Goal: Task Accomplishment & Management: Manage account settings

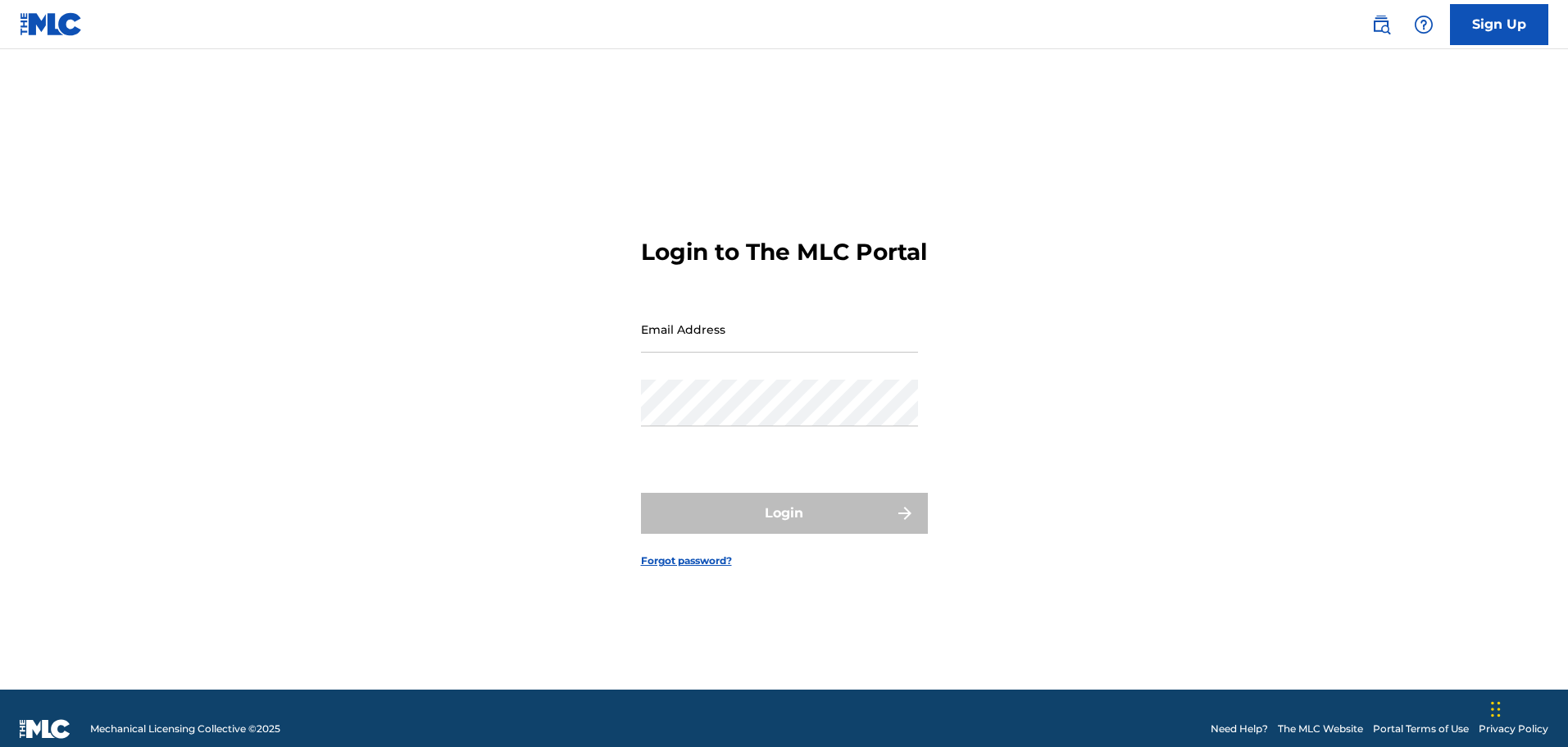
click at [705, 345] on input "Email Address" at bounding box center [779, 328] width 277 height 47
type input "[EMAIL_ADDRESS][DOMAIN_NAME]"
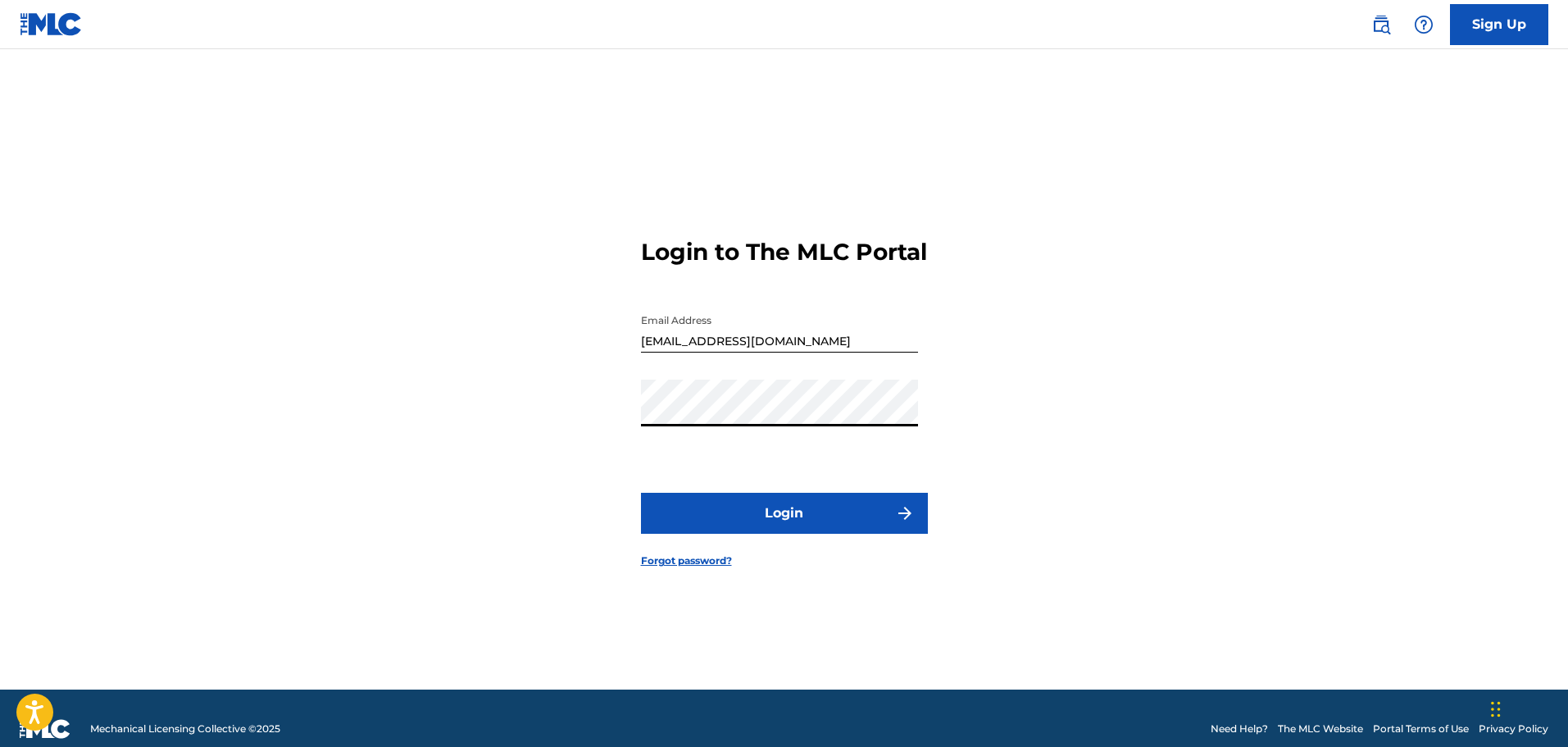
click at [859, 530] on button "Login" at bounding box center [784, 513] width 287 height 41
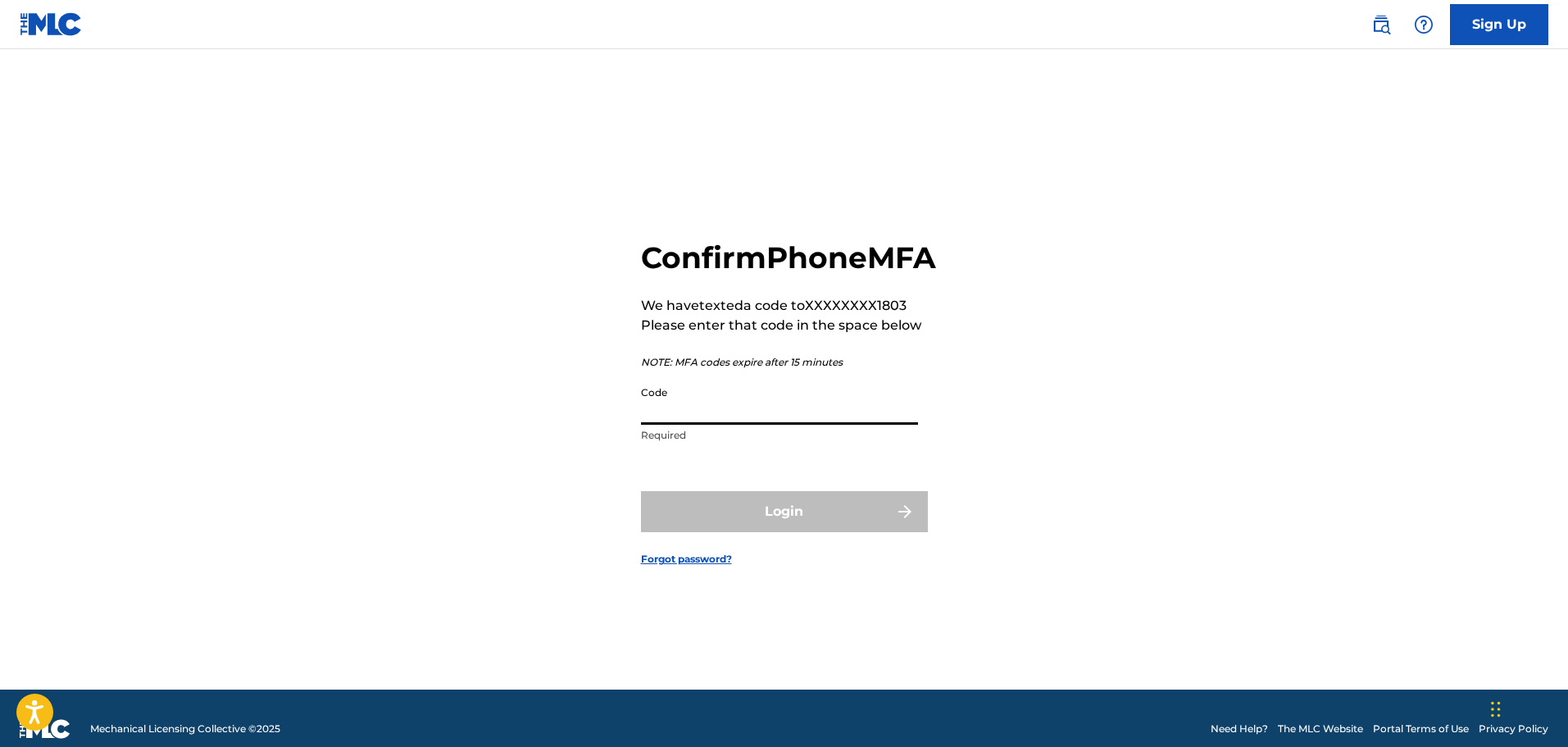
click at [724, 422] on input "Code" at bounding box center [779, 401] width 277 height 47
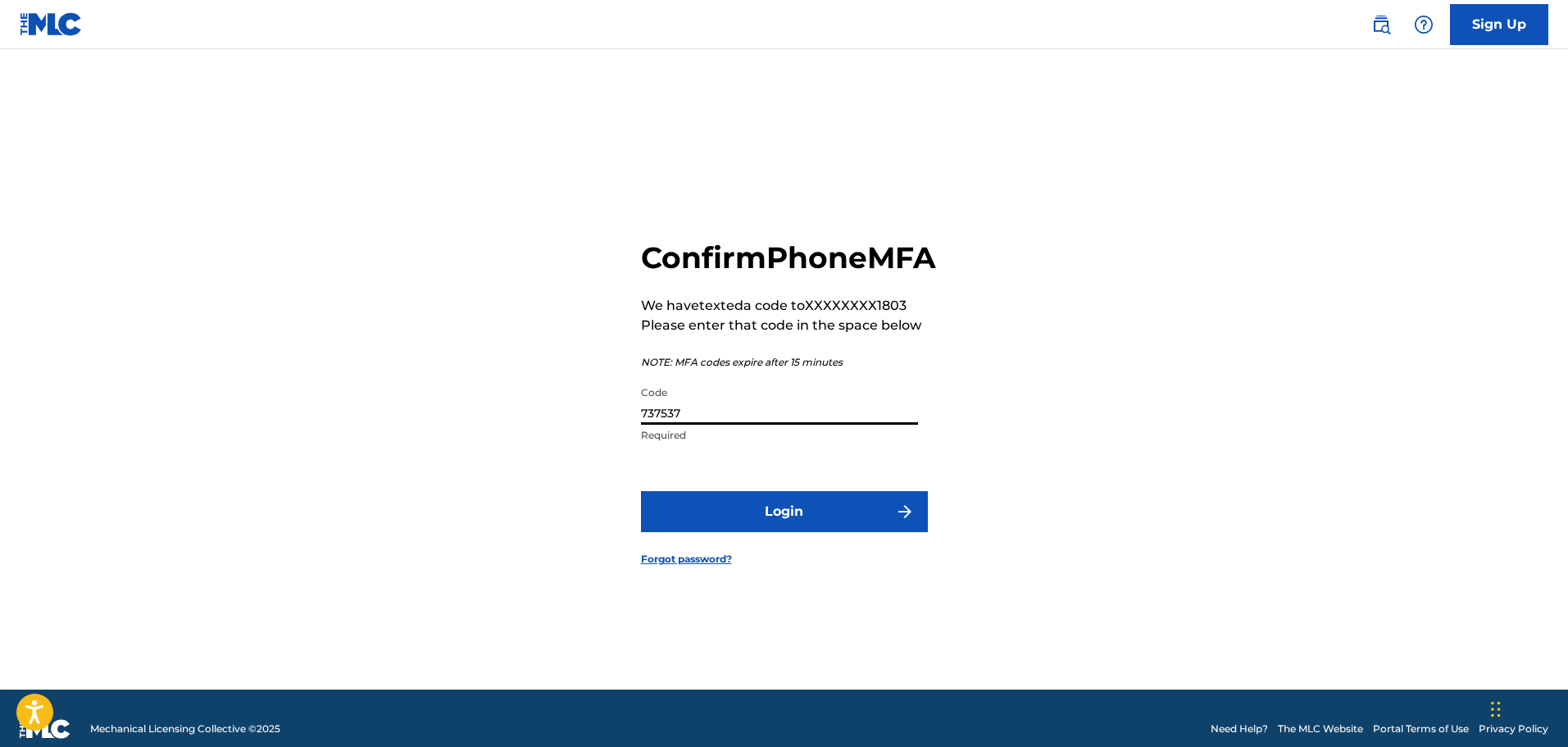
type input "737537"
click at [808, 527] on button "Login" at bounding box center [784, 511] width 287 height 41
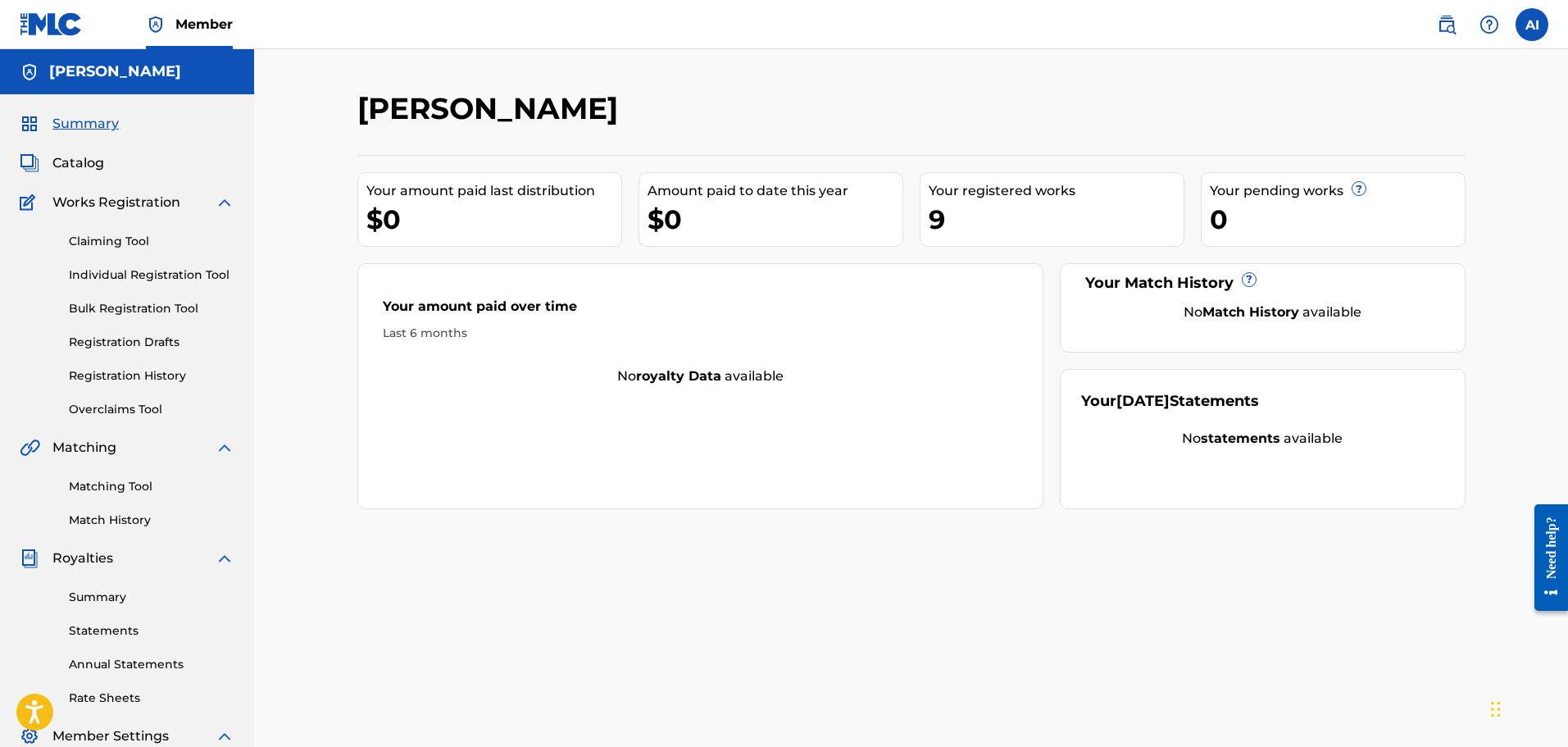
click at [139, 372] on link "Registration History" at bounding box center [151, 376] width 166 height 17
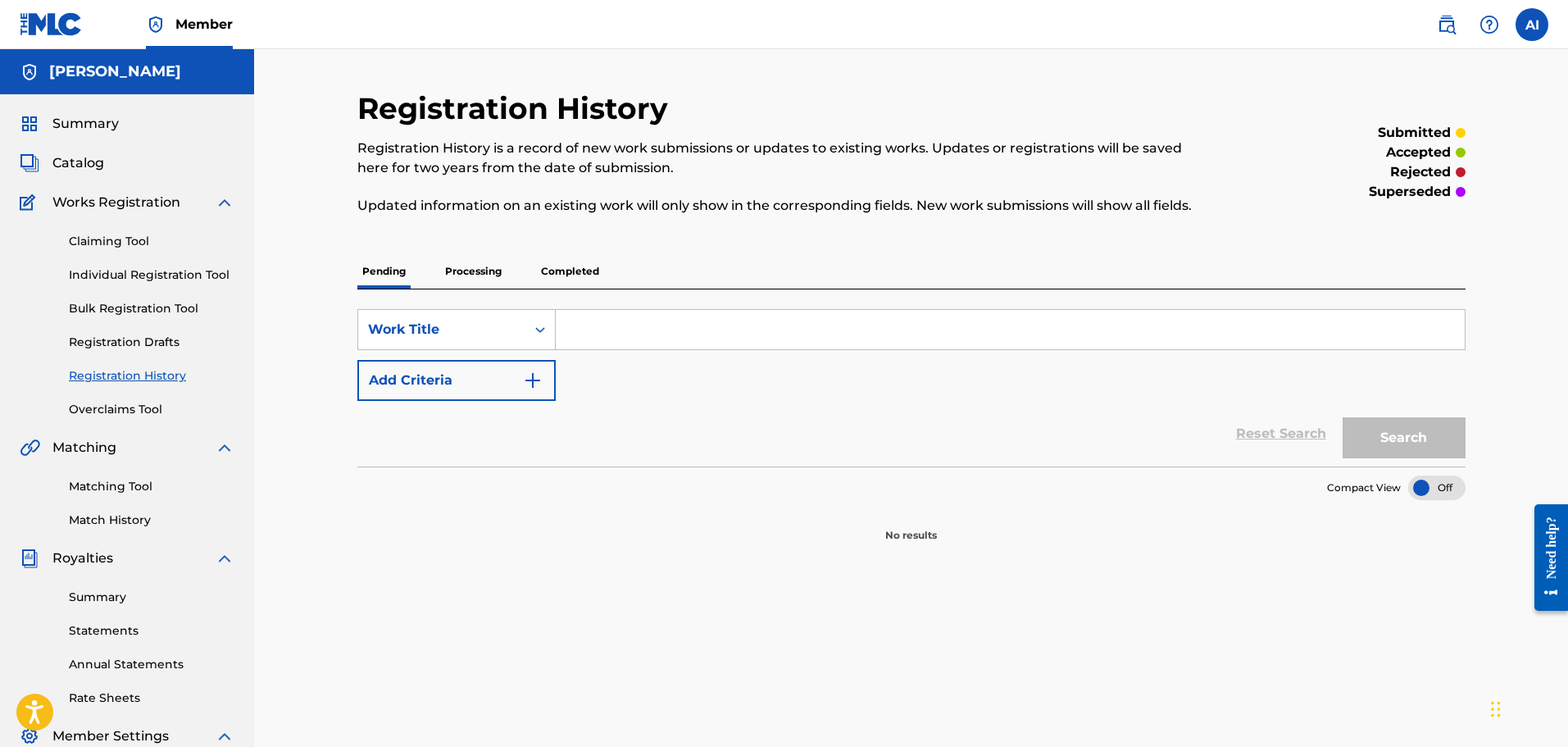
click at [602, 271] on p "Completed" at bounding box center [570, 271] width 68 height 34
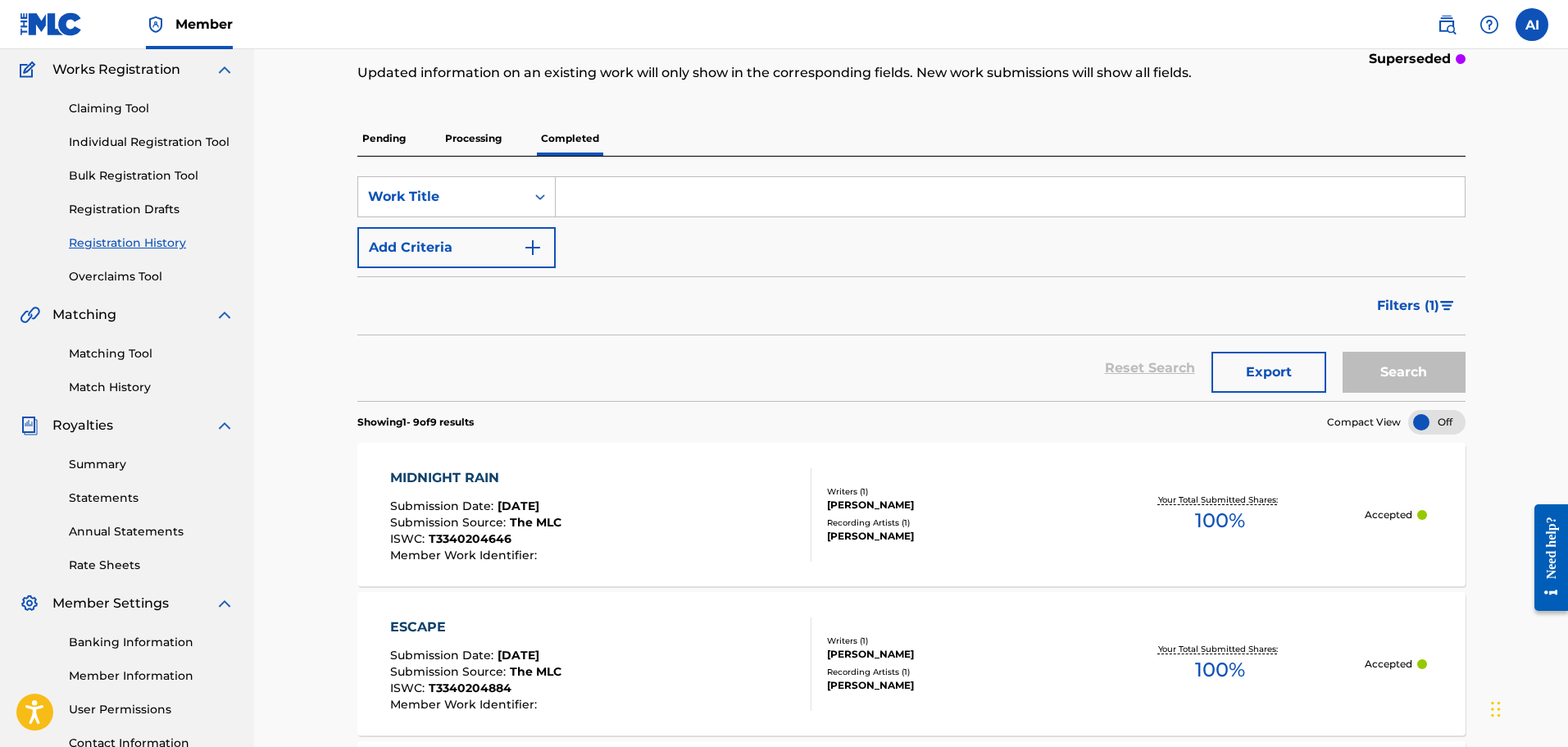
scroll to position [134, 0]
click at [104, 459] on link "Summary" at bounding box center [151, 464] width 166 height 17
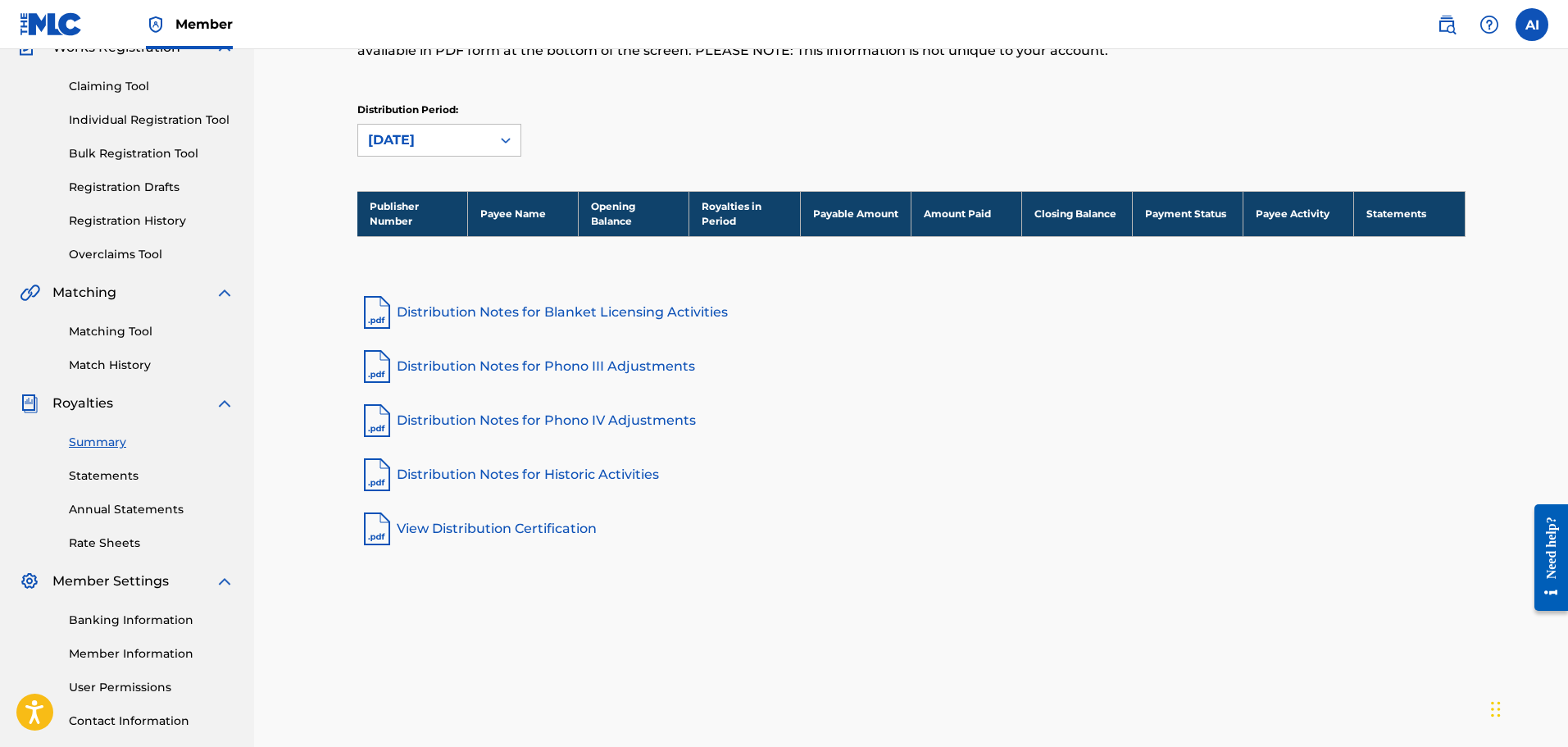
scroll to position [152, 0]
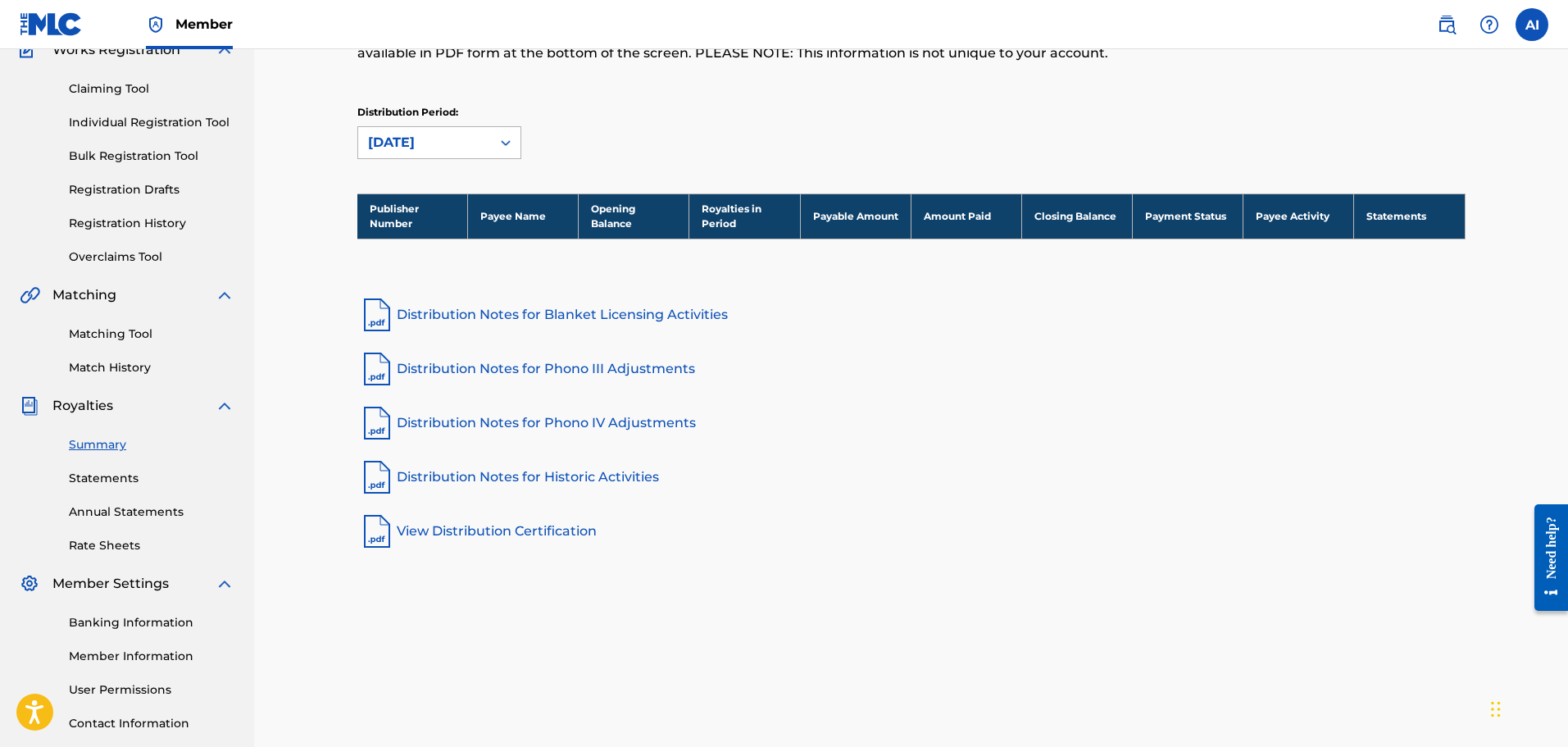
click at [442, 141] on div "[DATE]" at bounding box center [425, 142] width 113 height 20
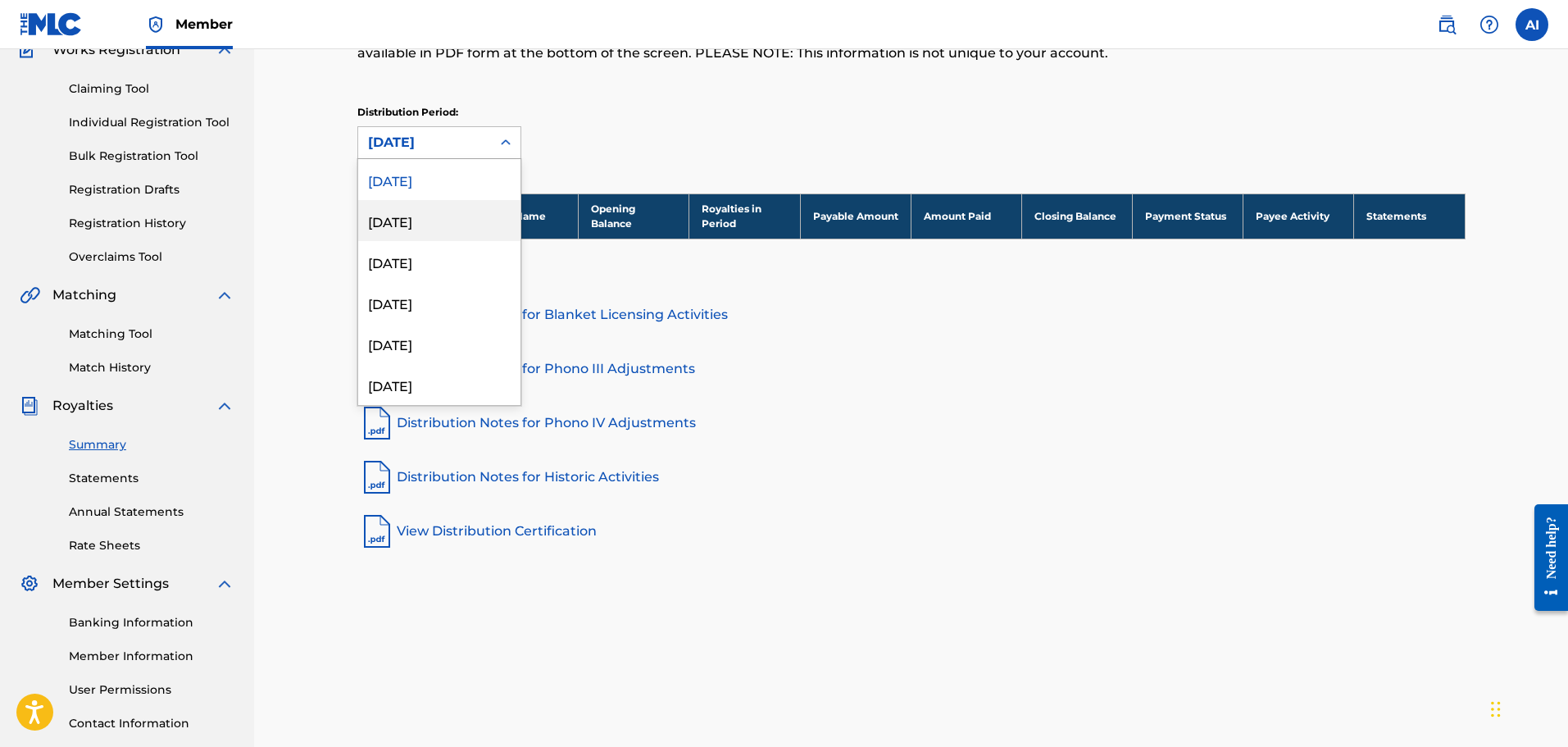
click at [419, 219] on div "[DATE]" at bounding box center [439, 220] width 163 height 41
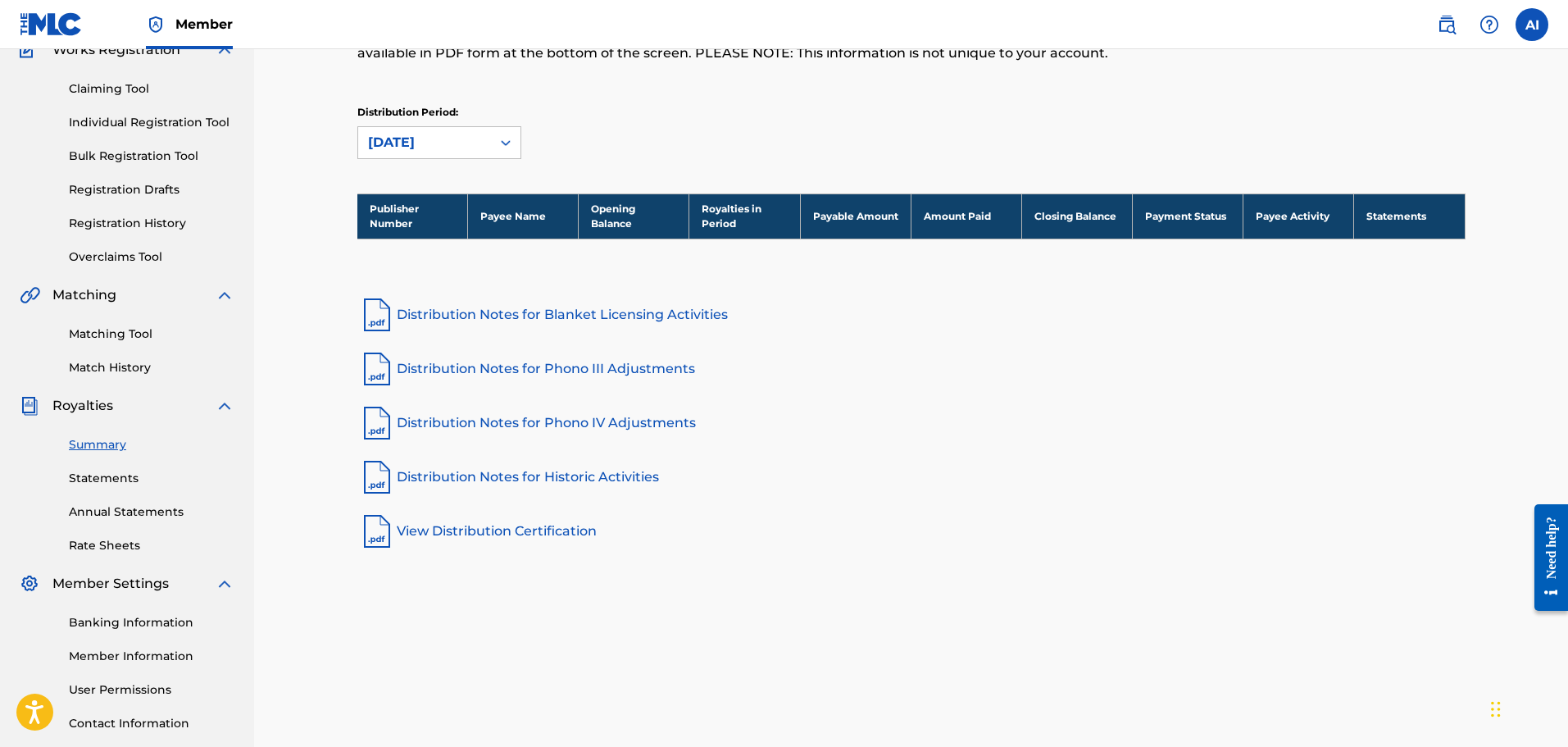
click at [430, 141] on div "[DATE]" at bounding box center [425, 142] width 113 height 20
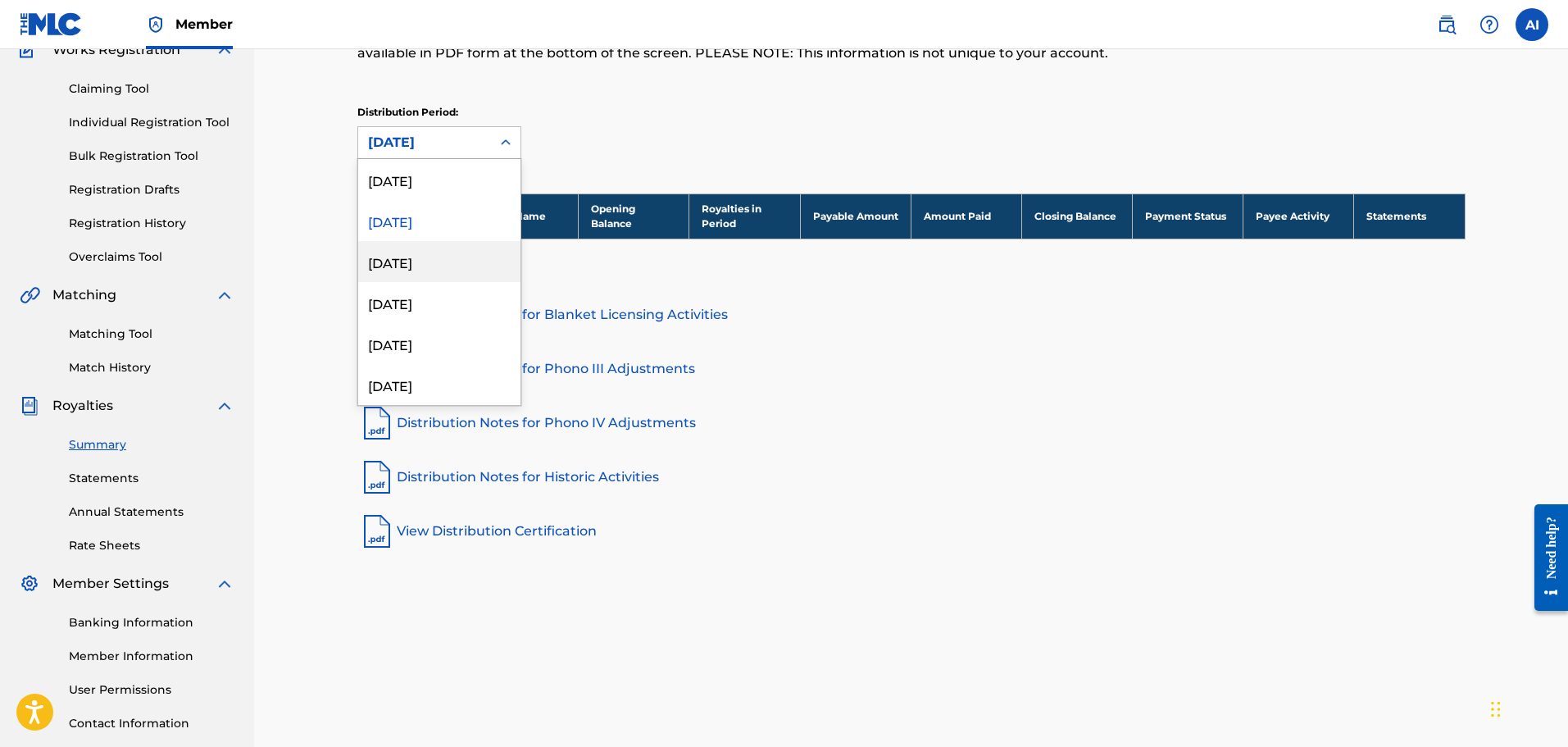
click at [412, 260] on div "[DATE]" at bounding box center [439, 261] width 163 height 41
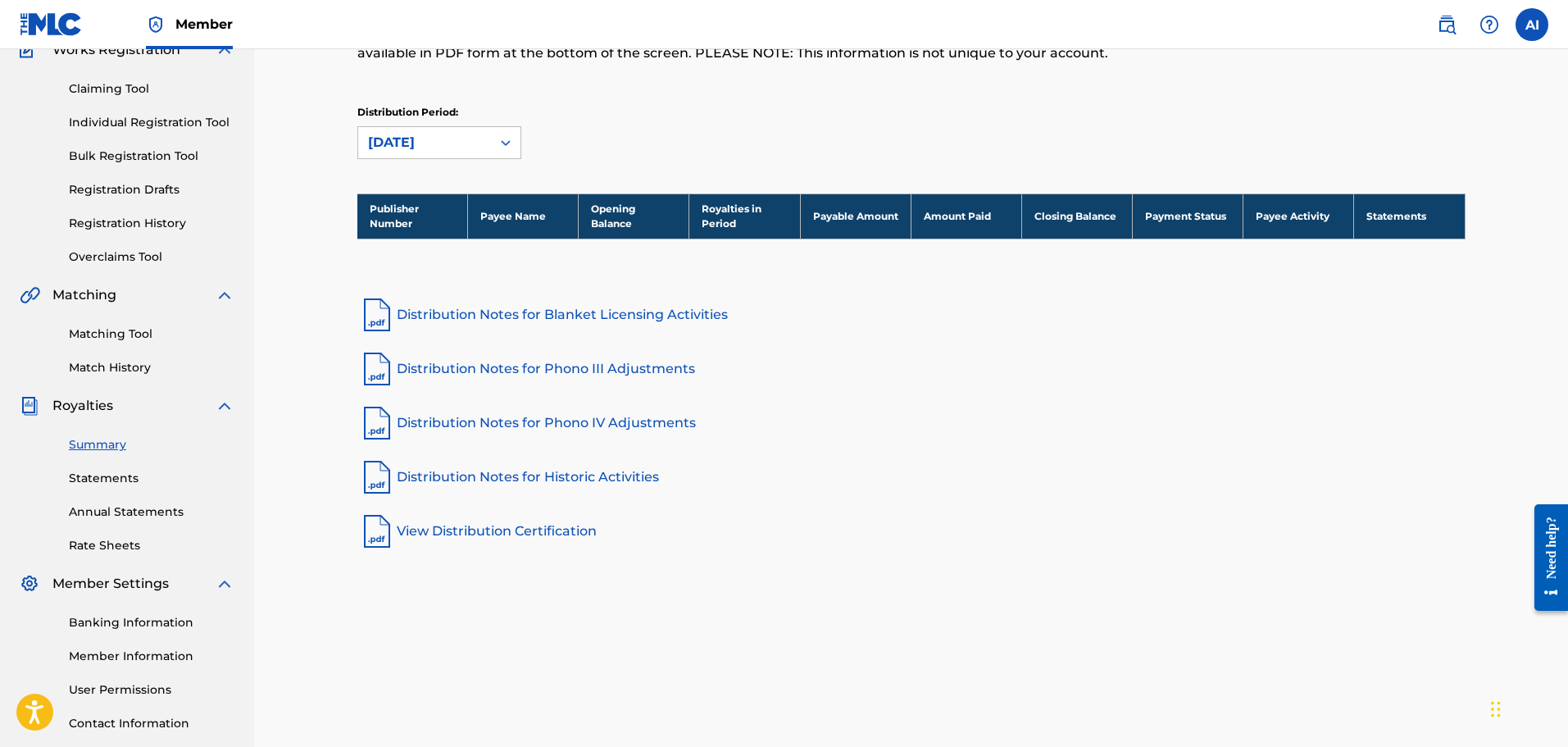
click at [451, 140] on div "[DATE]" at bounding box center [425, 142] width 113 height 20
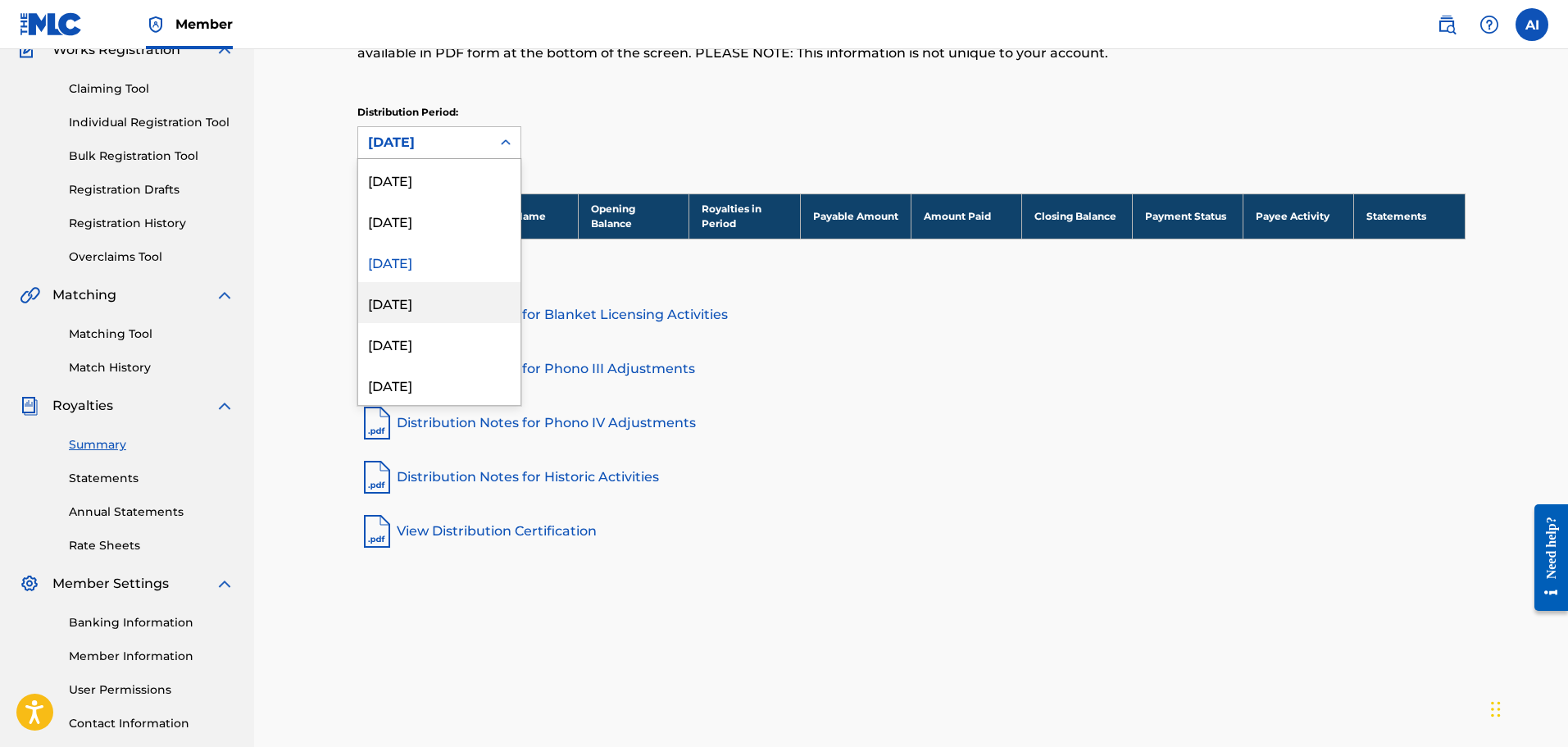
click at [408, 298] on div "[DATE]" at bounding box center [439, 302] width 163 height 41
click at [457, 145] on div "[DATE]" at bounding box center [425, 142] width 113 height 20
click at [400, 333] on div "[DATE]" at bounding box center [439, 344] width 163 height 41
click at [463, 147] on div "[DATE]" at bounding box center [425, 142] width 113 height 20
click at [405, 379] on div "[DATE]" at bounding box center [439, 385] width 163 height 41
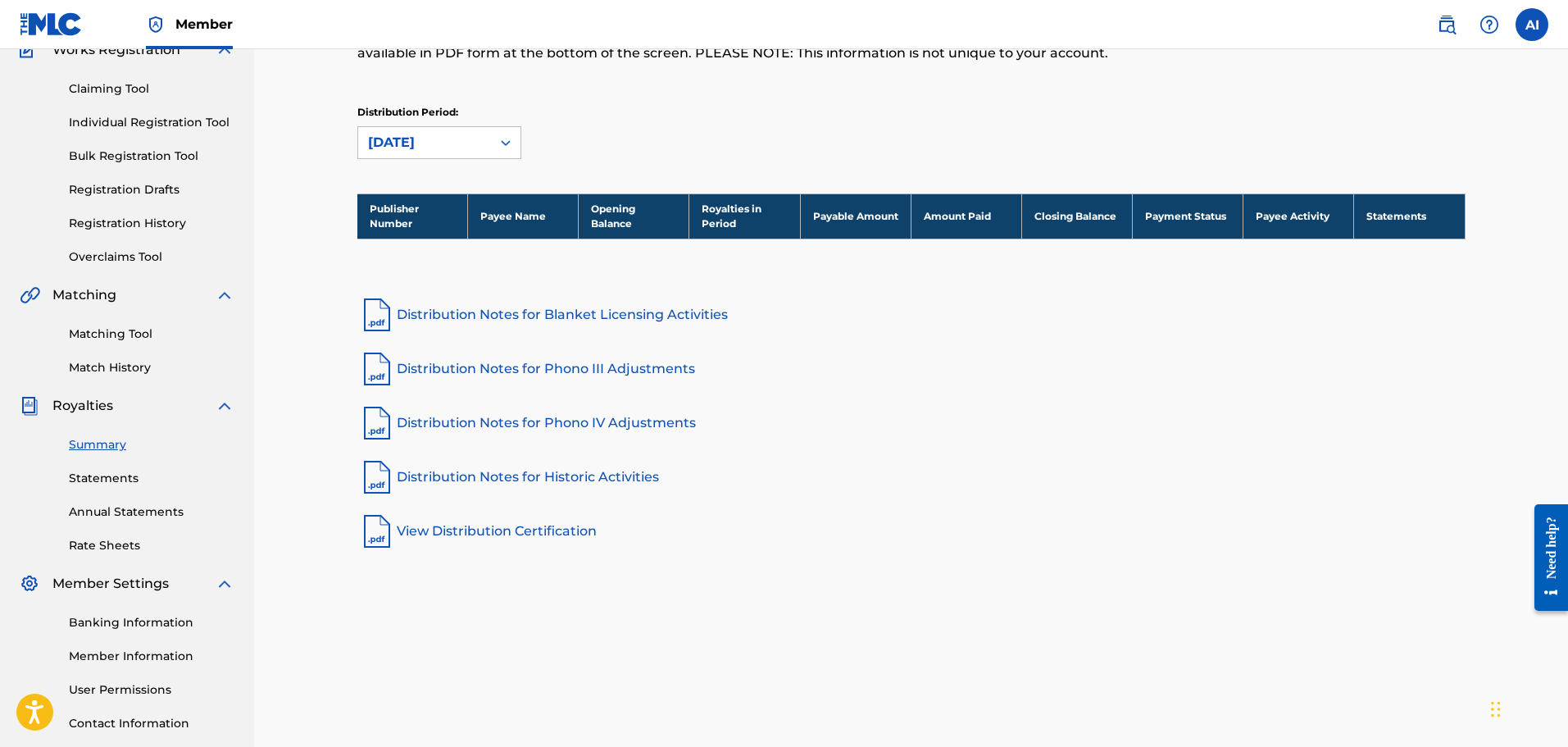
click at [115, 513] on link "Annual Statements" at bounding box center [151, 511] width 166 height 17
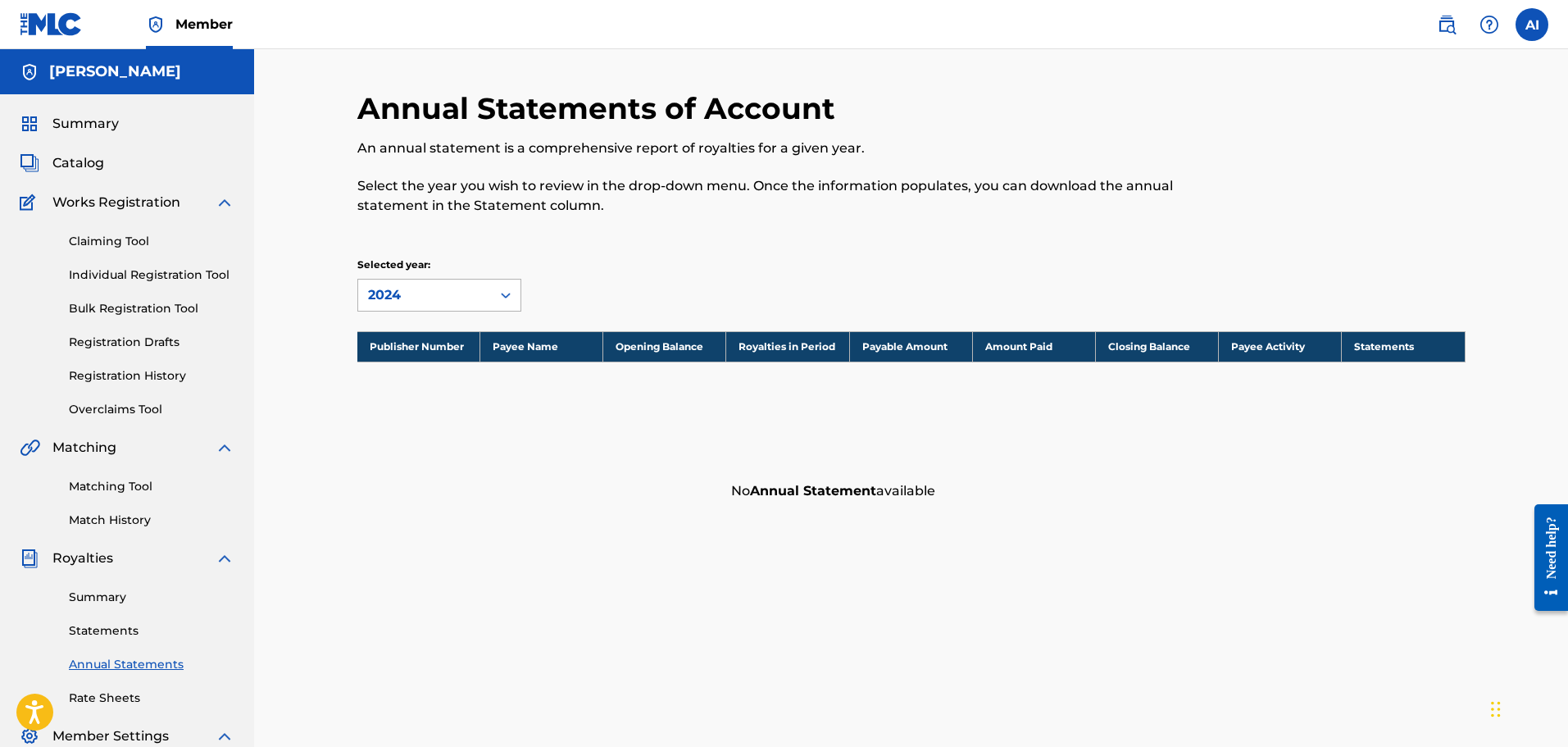
click at [409, 305] on div "2024" at bounding box center [425, 294] width 133 height 31
click at [320, 402] on div "Annual Statements of Account An annual statement is a comprehensive report of r…" at bounding box center [911, 493] width 1314 height 888
click at [113, 598] on link "Summary" at bounding box center [151, 597] width 166 height 17
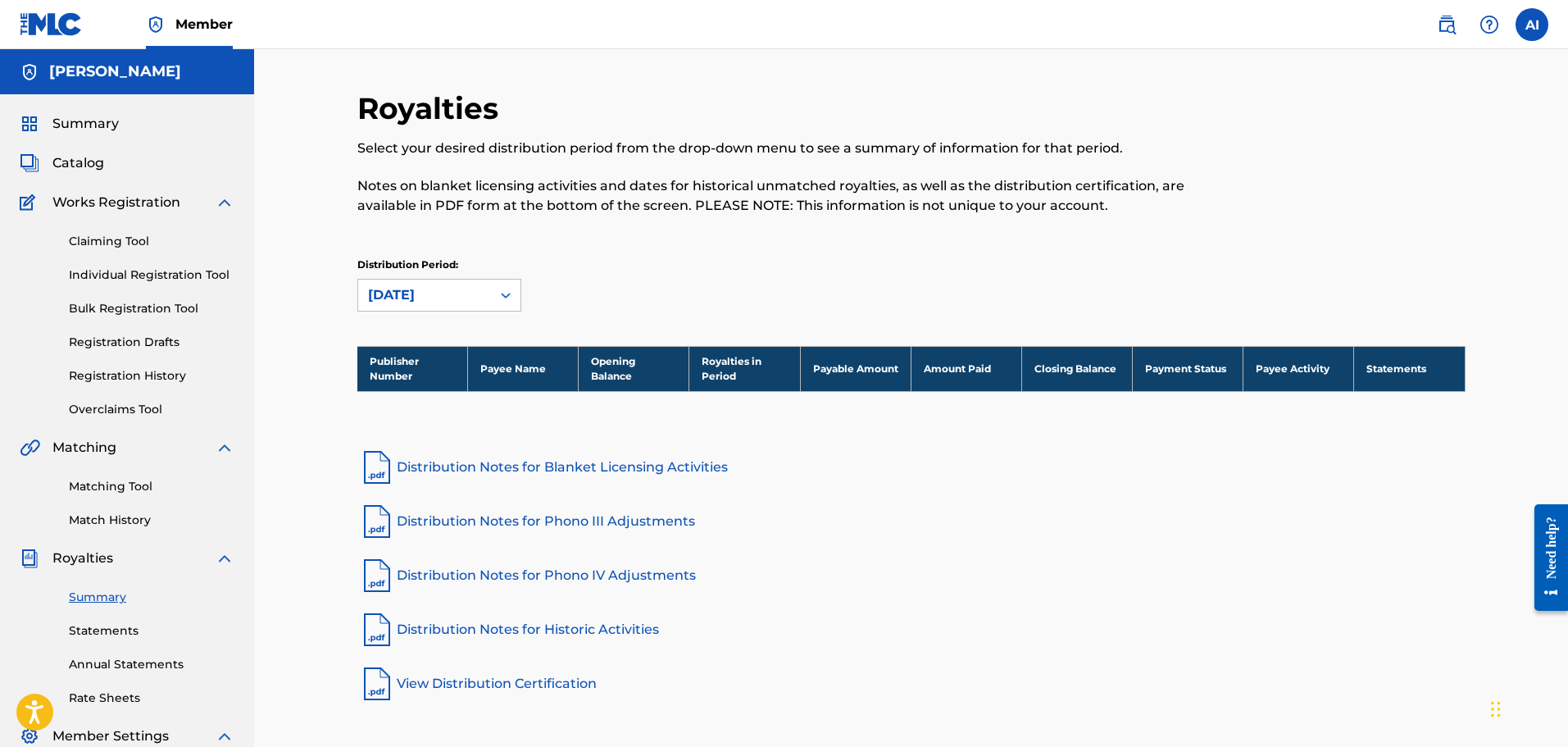
click at [108, 622] on link "Statements" at bounding box center [151, 630] width 166 height 17
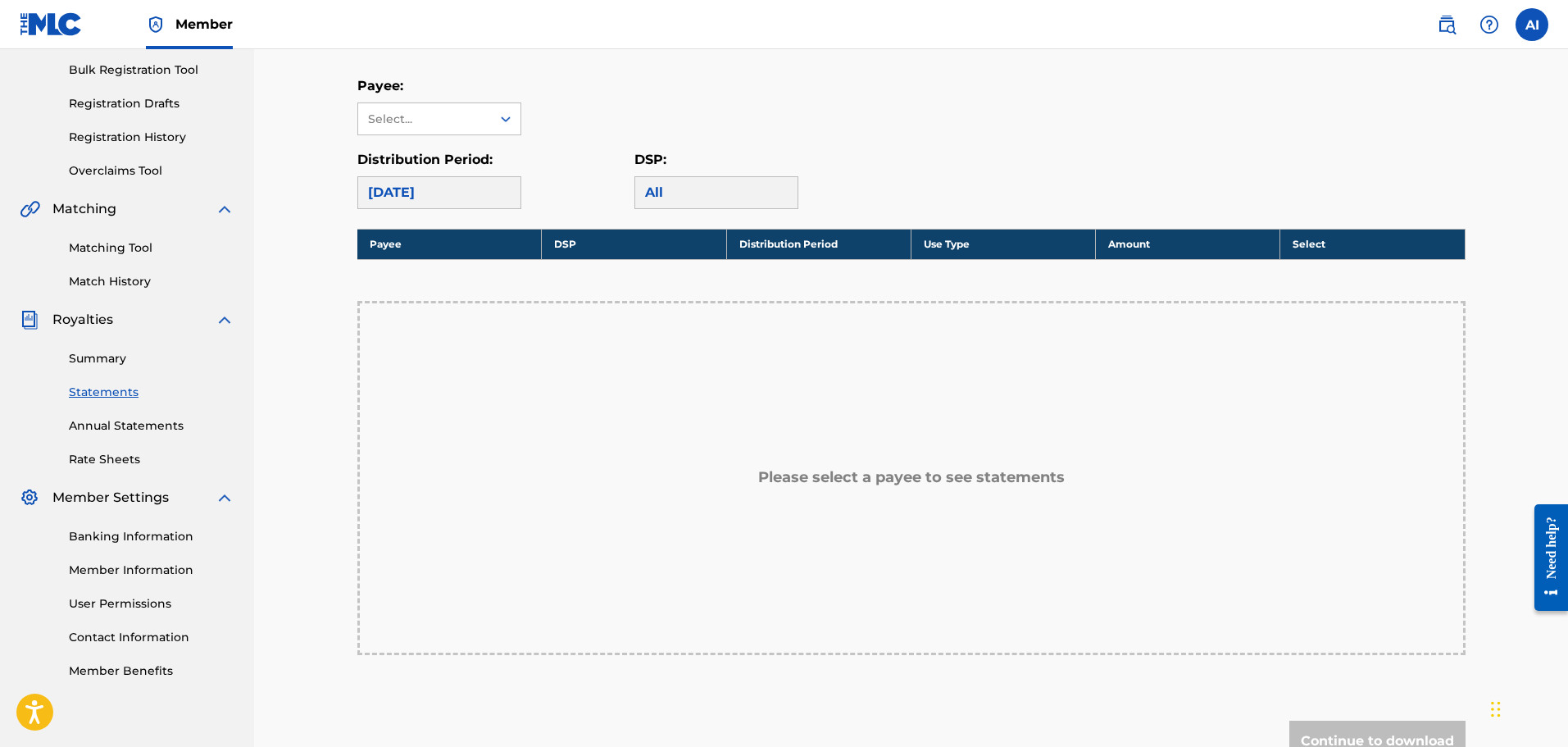
scroll to position [240, 0]
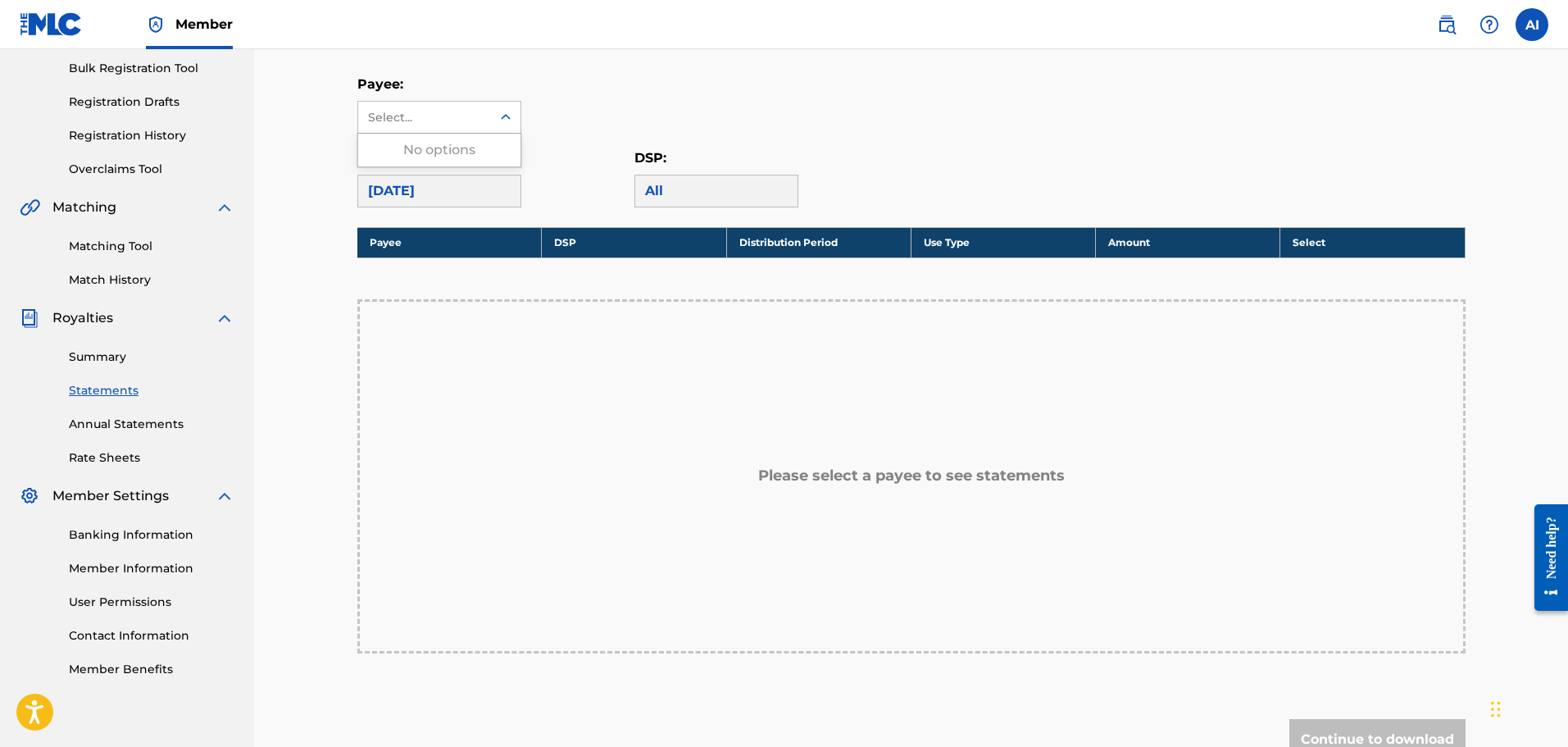
click at [434, 125] on div "Select..." at bounding box center [424, 117] width 111 height 17
click at [427, 153] on div "No options" at bounding box center [439, 150] width 163 height 33
click at [651, 131] on div "Payee: Use Up and Down to choose options, press Enter to select the currently f…" at bounding box center [911, 104] width 1108 height 59
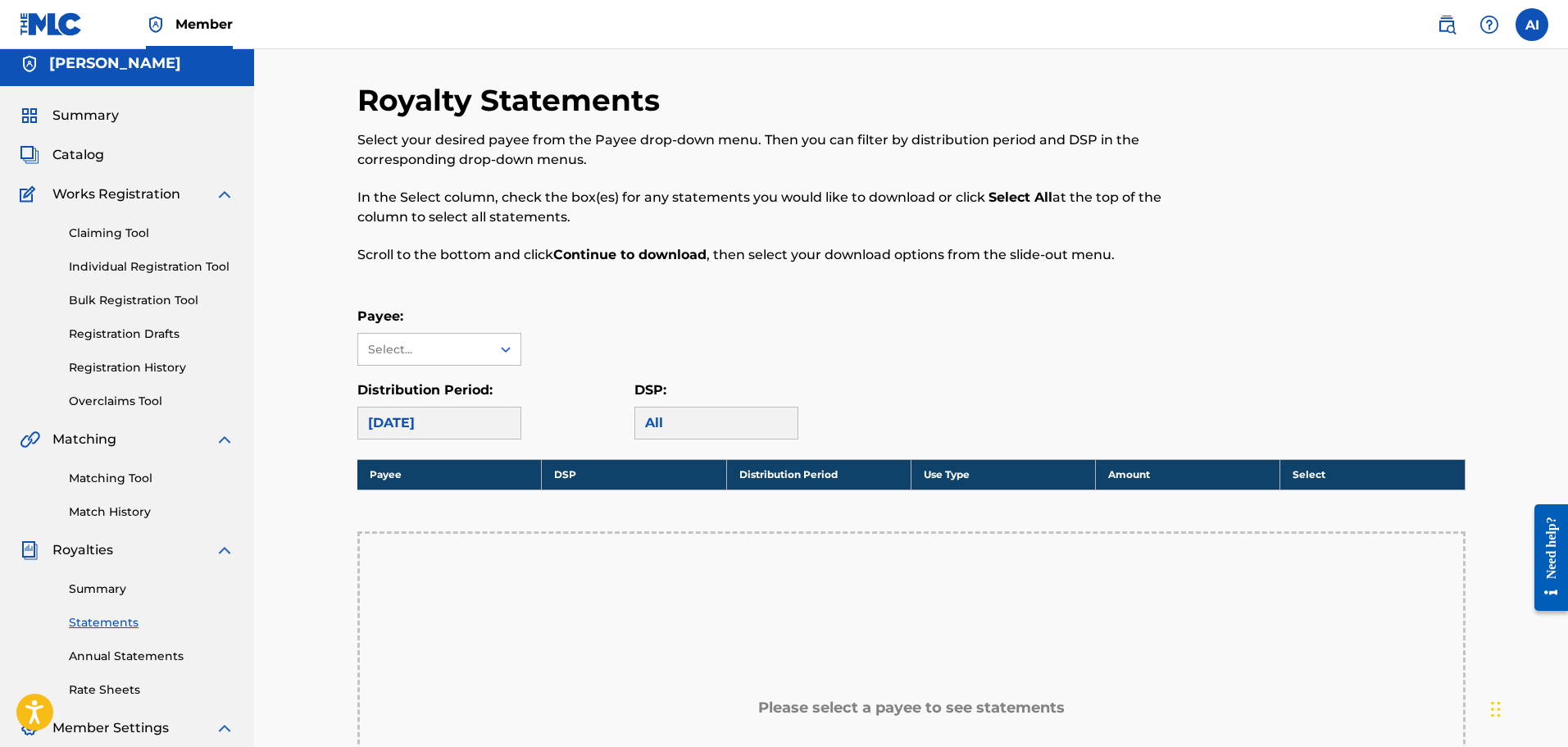
scroll to position [0, 0]
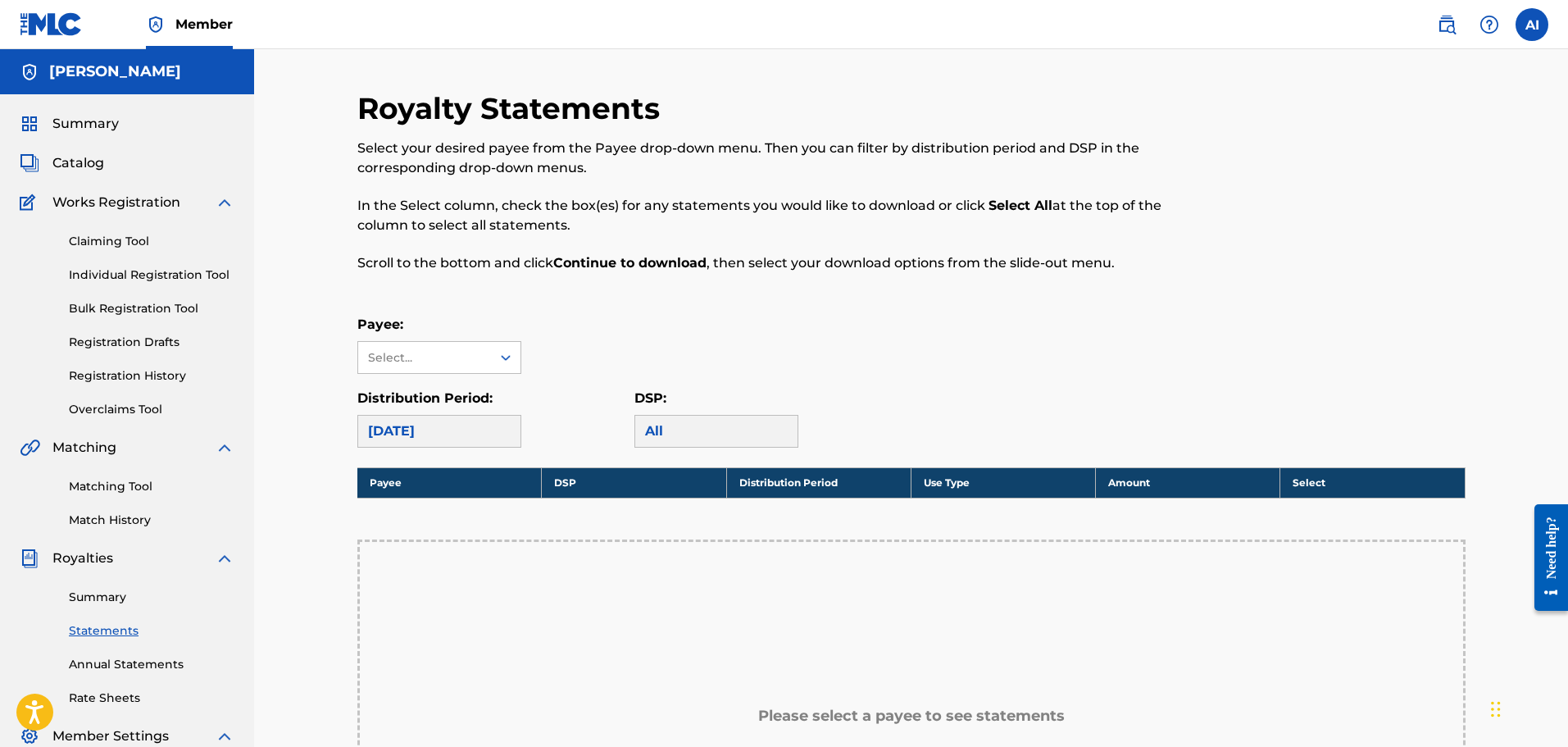
click at [469, 428] on div "[DATE]" at bounding box center [439, 431] width 164 height 33
click at [448, 368] on div "Select..." at bounding box center [425, 357] width 133 height 31
click at [433, 399] on div "No options" at bounding box center [439, 390] width 163 height 33
click at [718, 302] on div "Royalty Statements Select your desired payee from the Payee drop-down menu. The…" at bounding box center [911, 578] width 1108 height 975
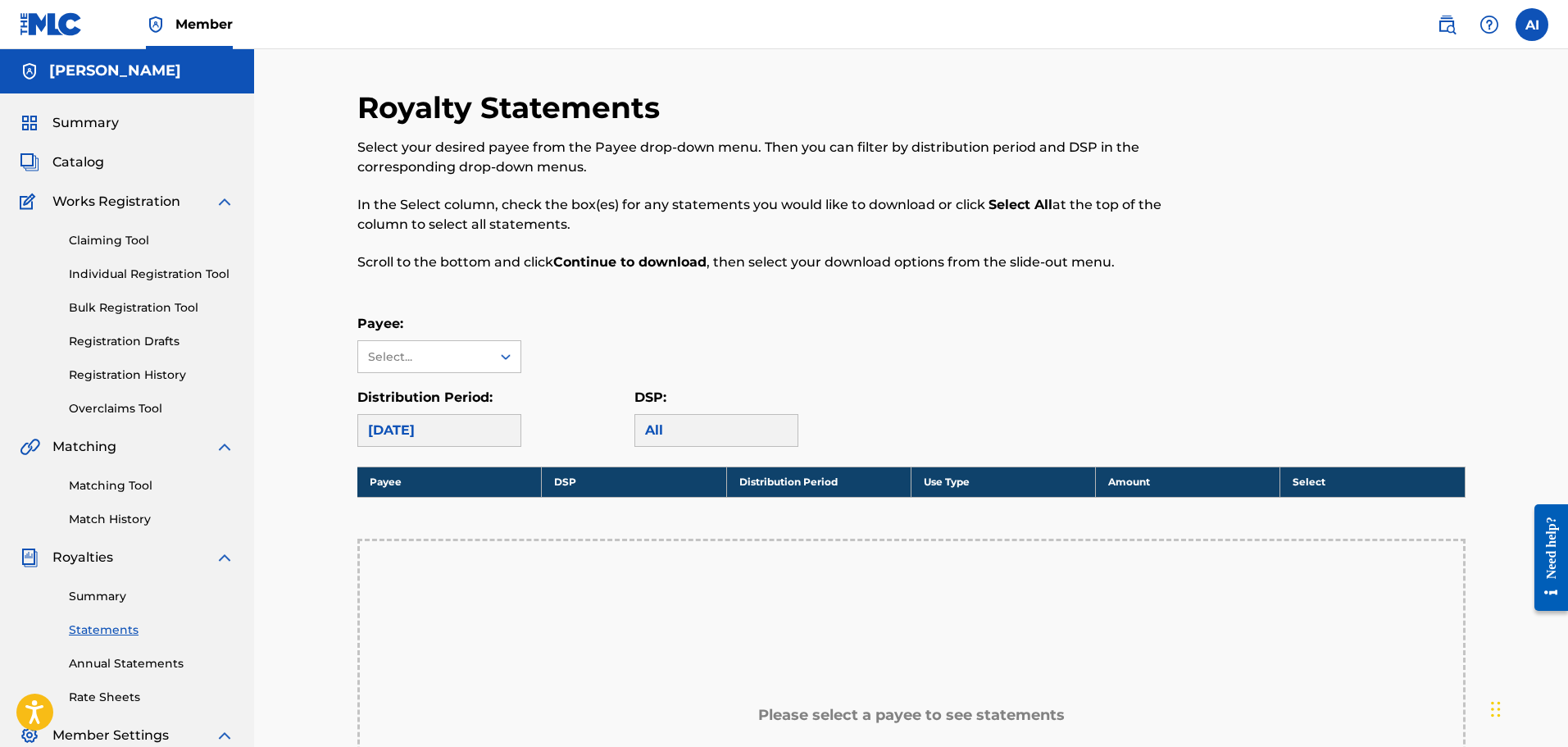
click at [102, 589] on link "Summary" at bounding box center [151, 596] width 166 height 17
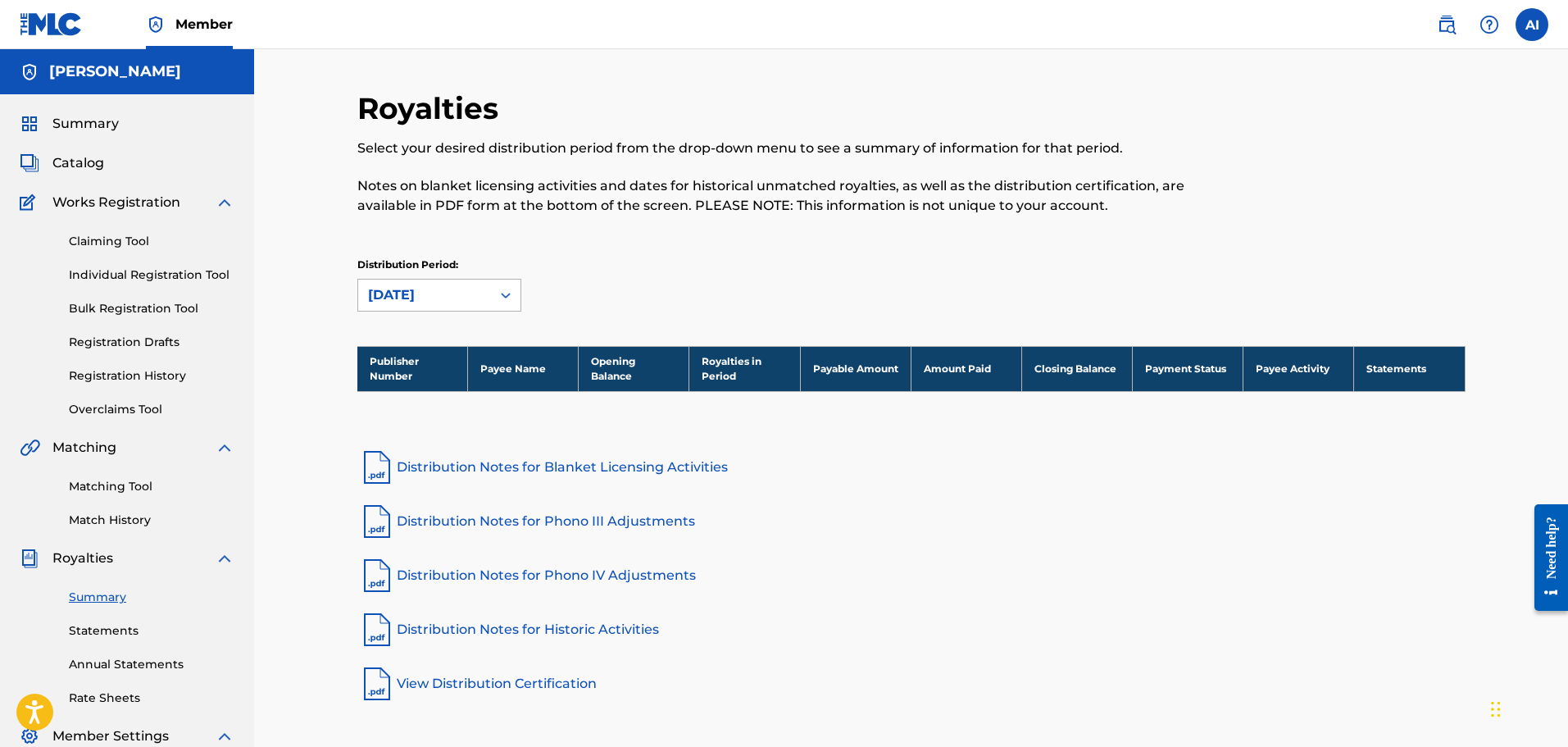
click at [430, 293] on div "[DATE]" at bounding box center [425, 294] width 113 height 20
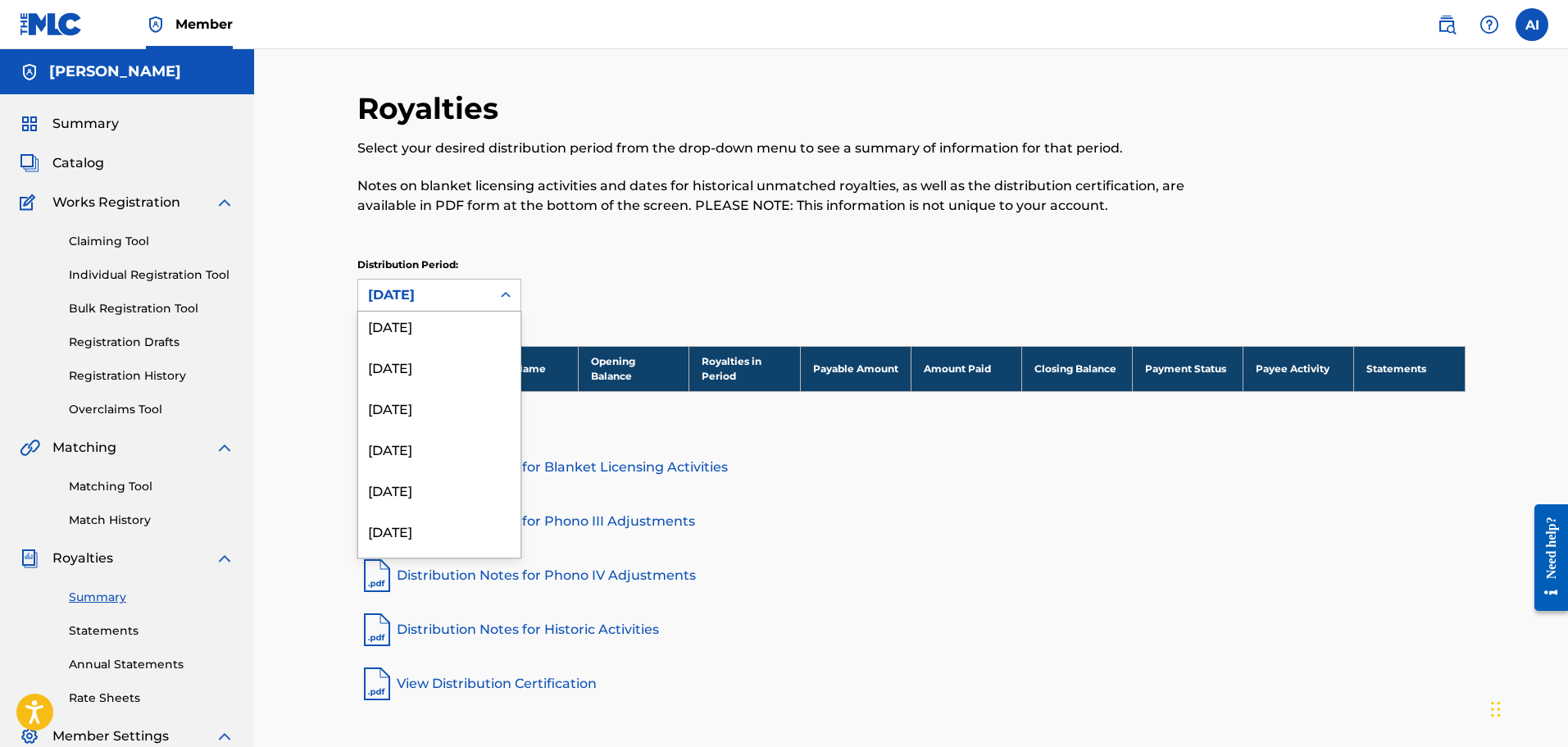
scroll to position [1926, 0]
click at [400, 539] on div "[DATE]" at bounding box center [439, 537] width 163 height 41
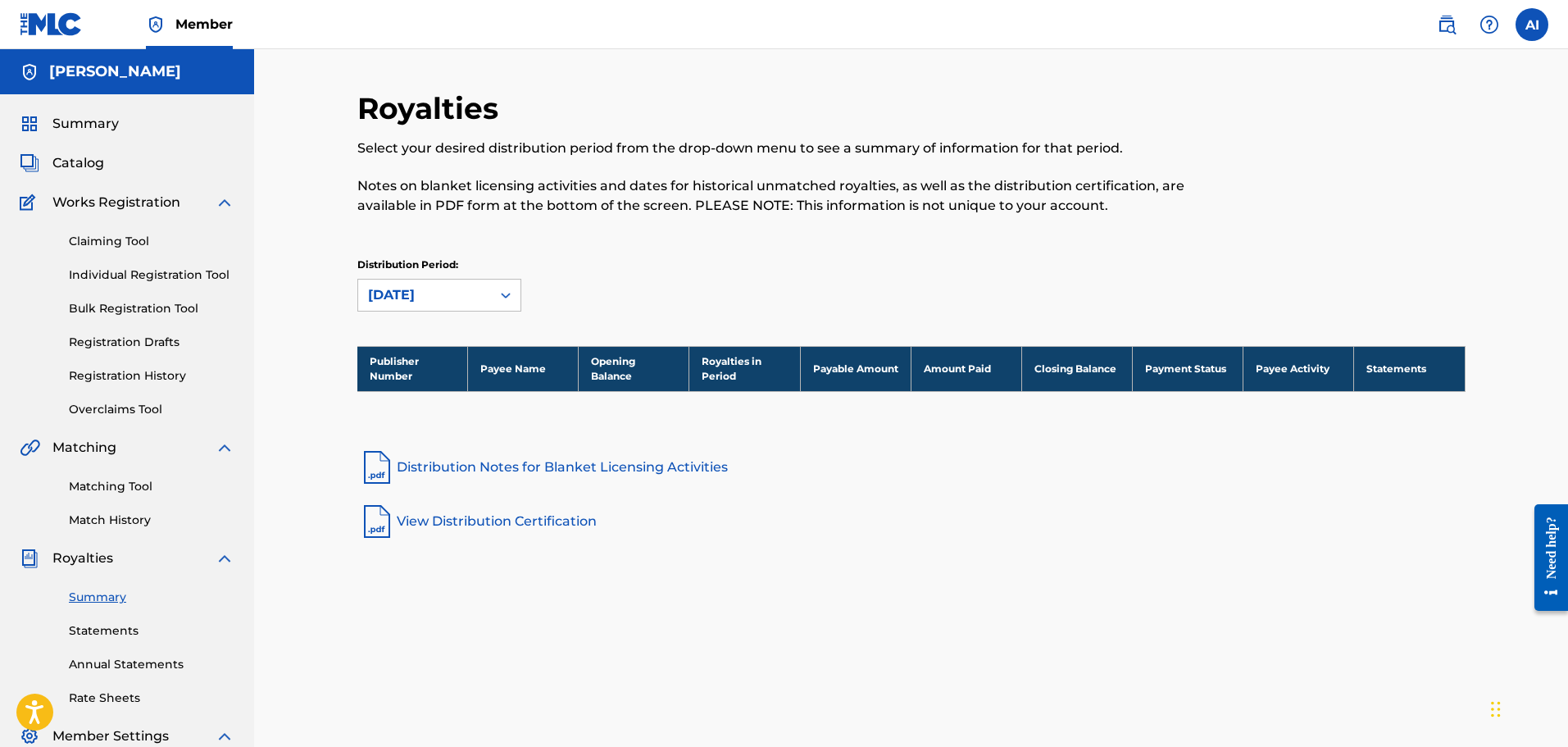
click at [102, 119] on span "Summary" at bounding box center [86, 123] width 66 height 20
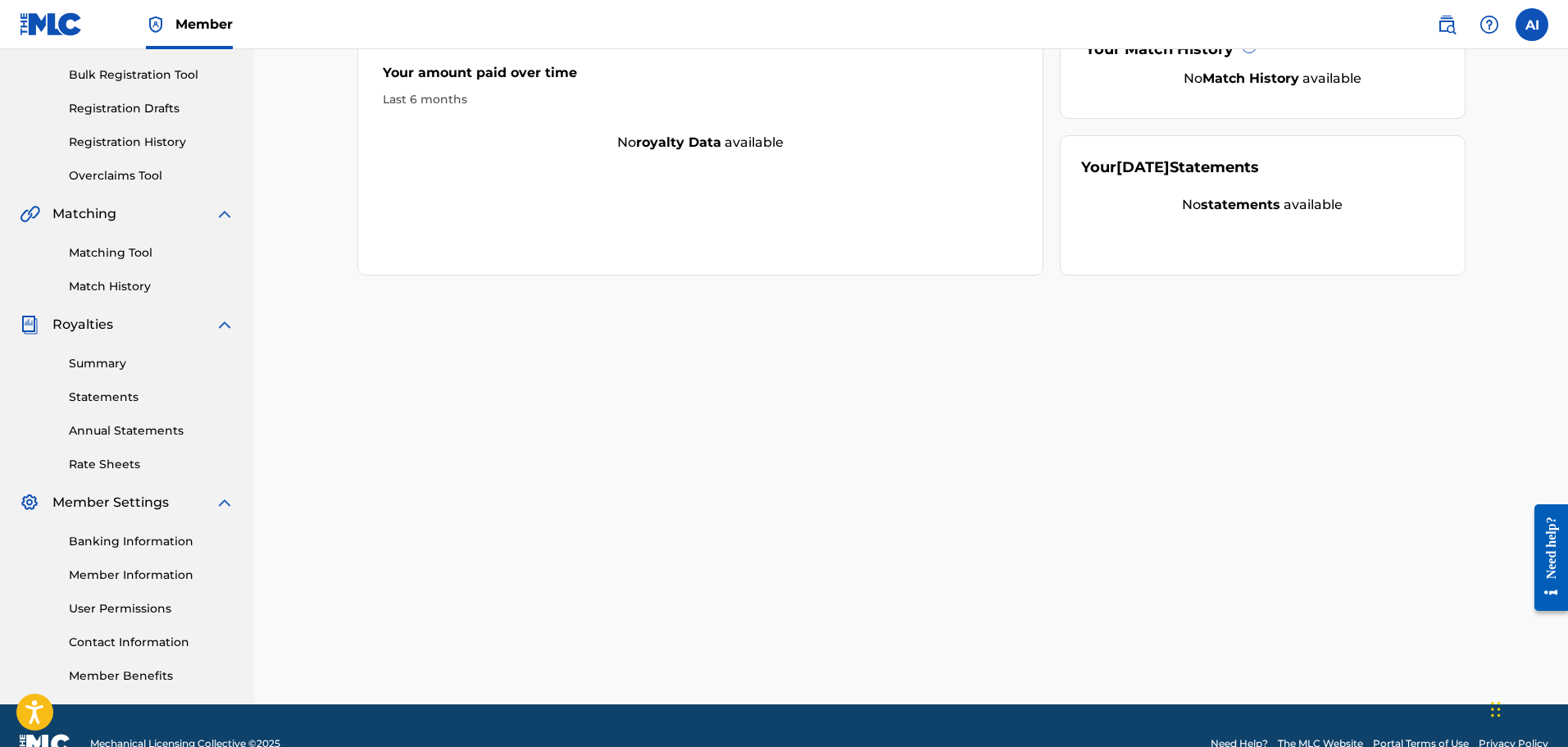
scroll to position [270, 0]
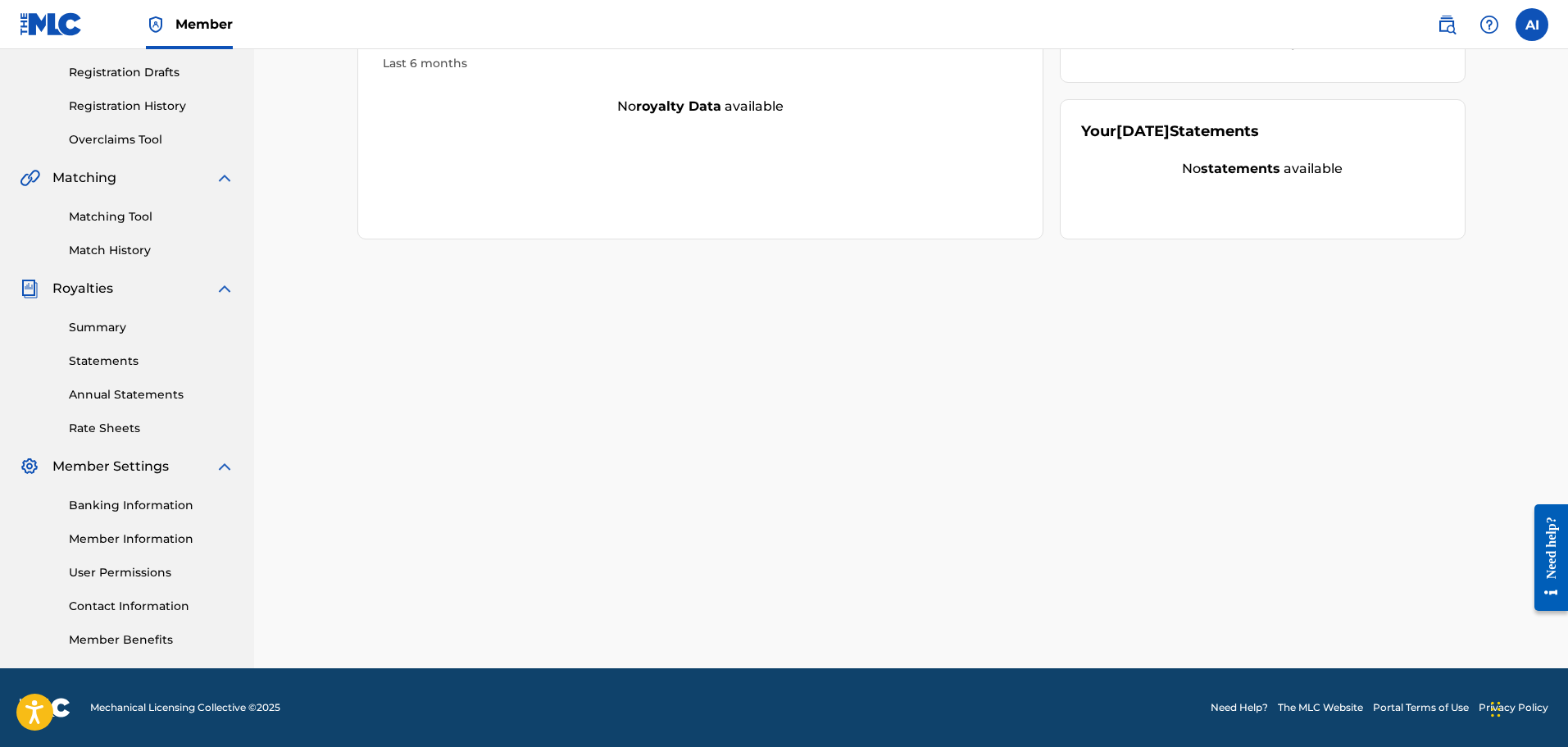
click at [145, 510] on link "Banking Information" at bounding box center [151, 505] width 166 height 17
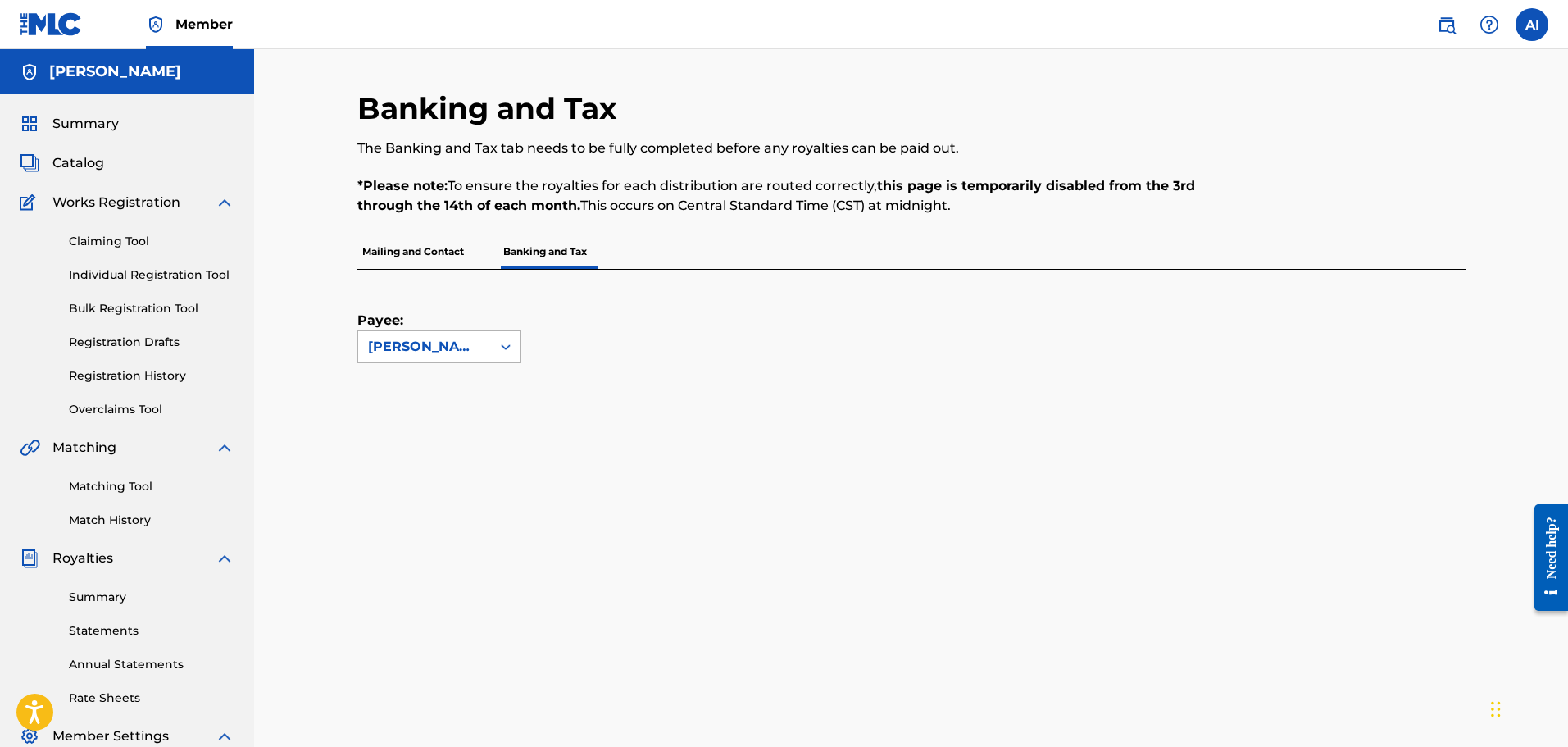
click at [493, 335] on div at bounding box center [505, 346] width 30 height 30
click at [577, 314] on div "Payee: [PERSON_NAME]" at bounding box center [892, 316] width 1069 height 94
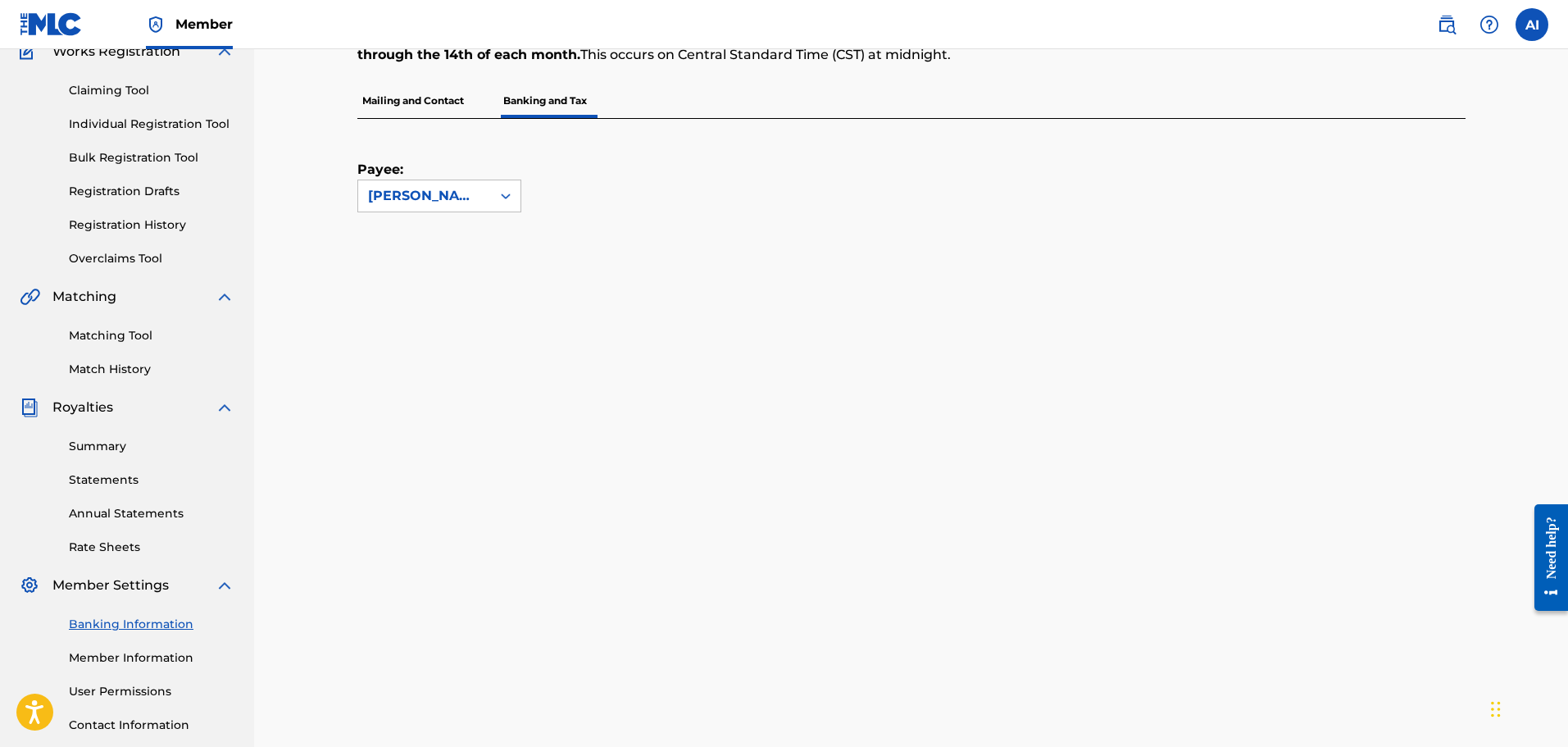
scroll to position [125, 0]
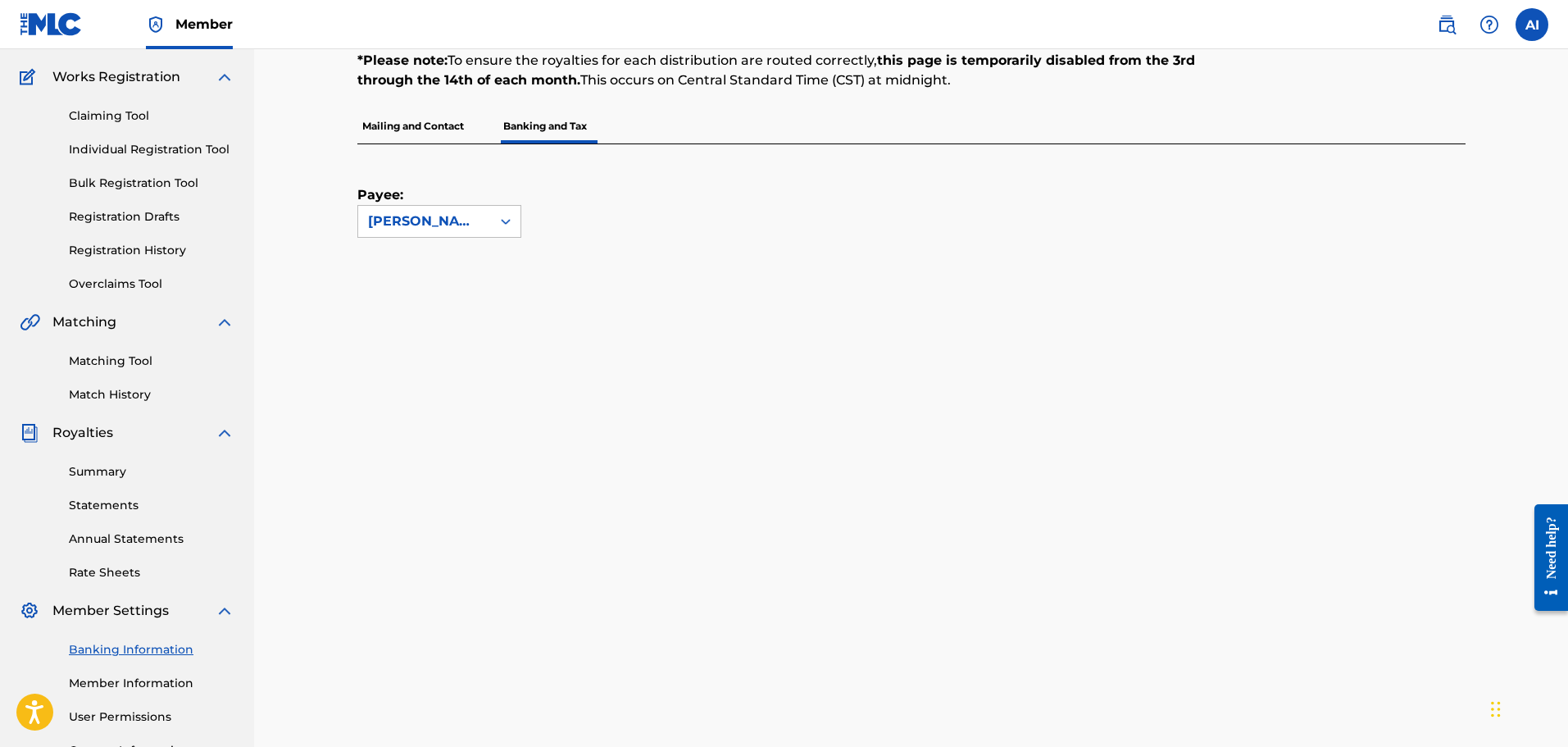
click at [145, 154] on link "Individual Registration Tool" at bounding box center [151, 150] width 166 height 17
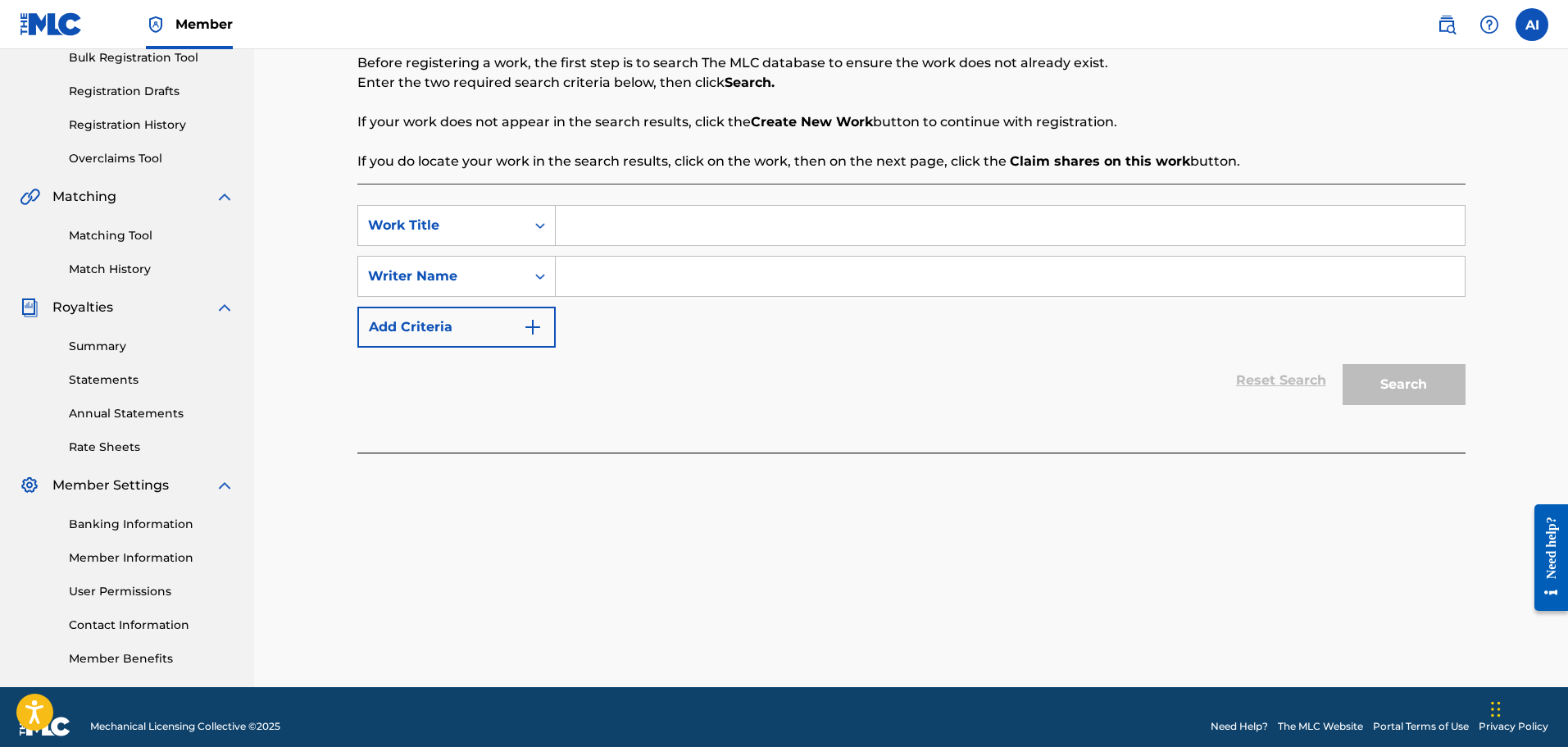
scroll to position [270, 0]
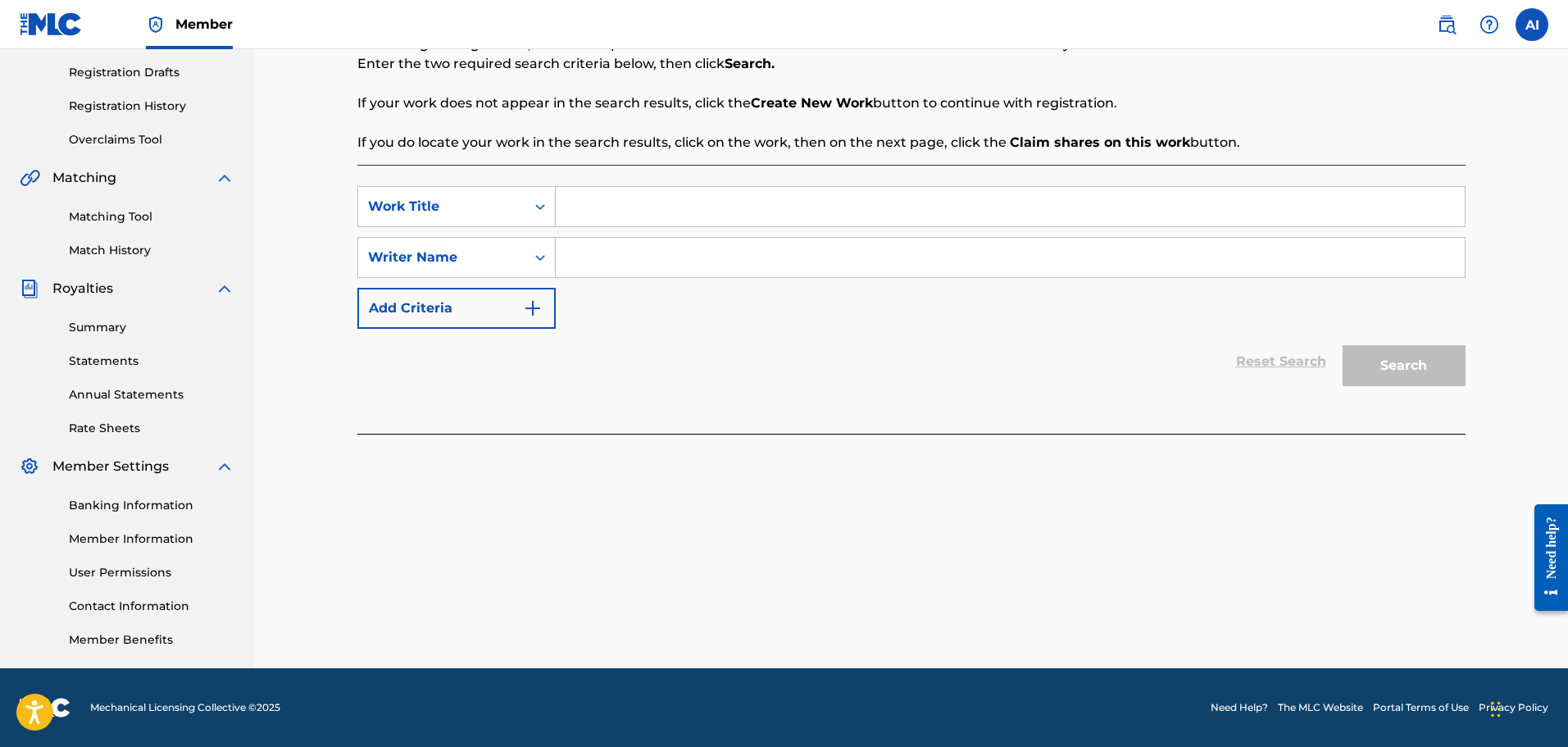
click at [108, 511] on link "Banking Information" at bounding box center [151, 505] width 166 height 17
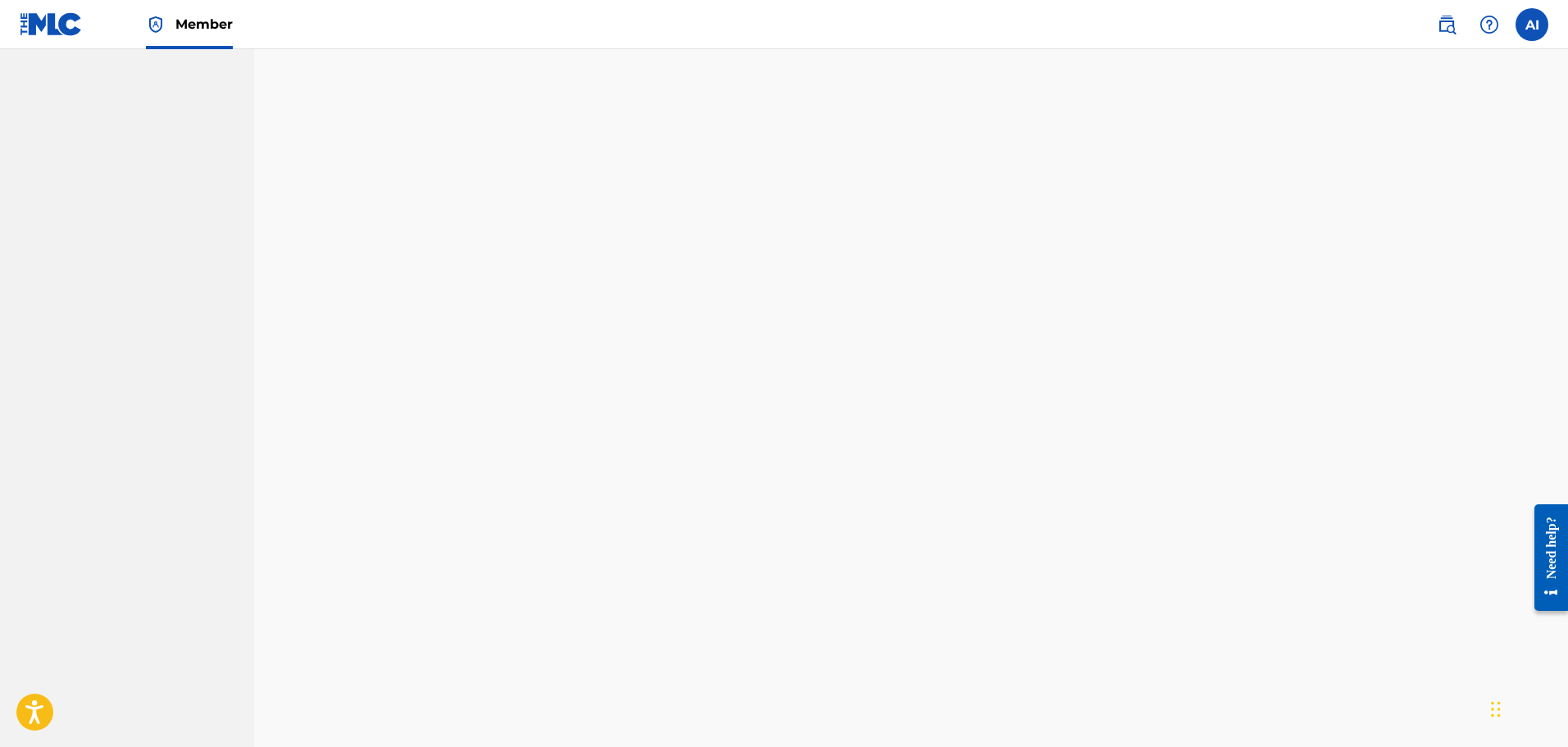
scroll to position [1019, 0]
click at [286, 414] on div "Banking and Tax The Banking and Tax tab needs to be fully completed before any …" at bounding box center [911, 14] width 1314 height 1970
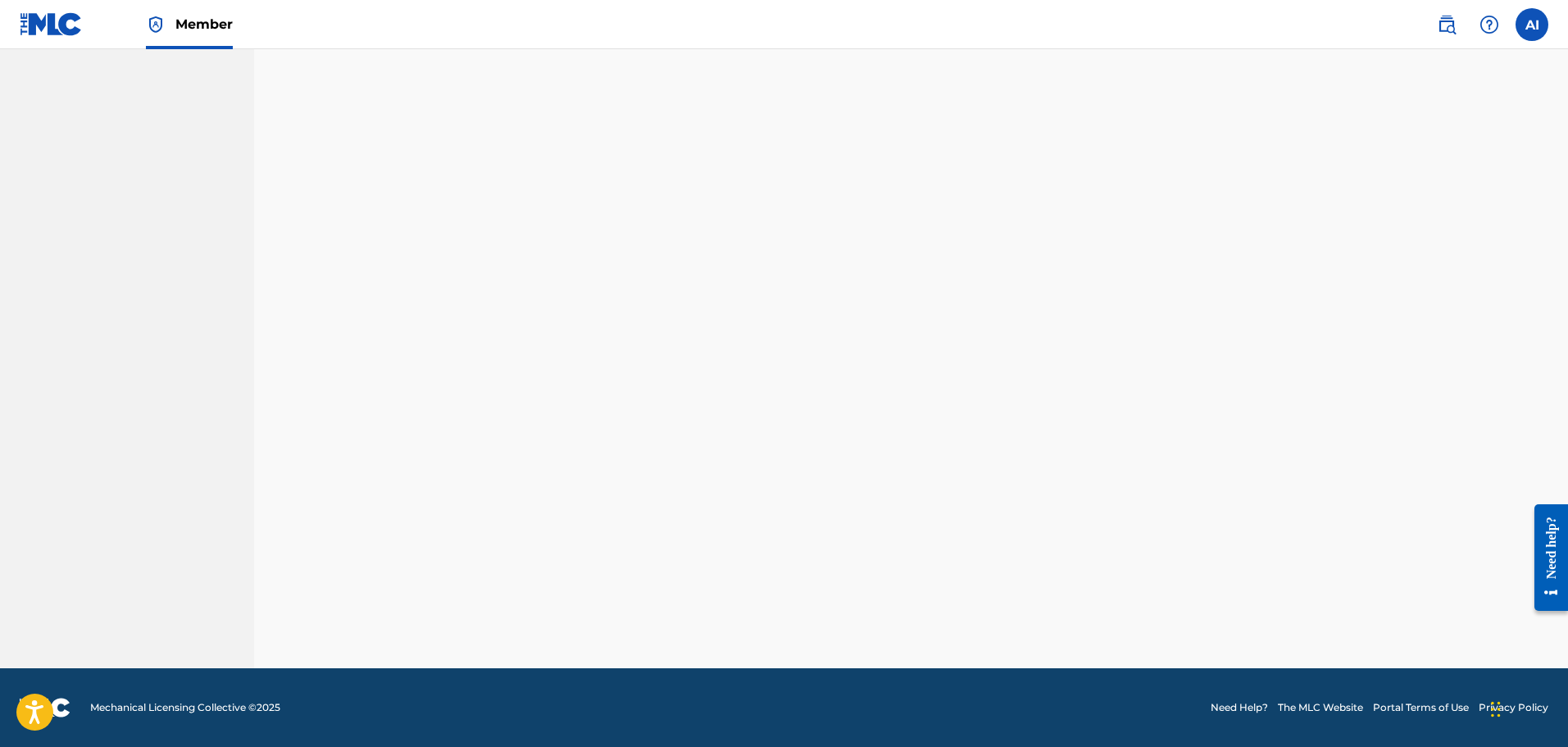
scroll to position [270, 0]
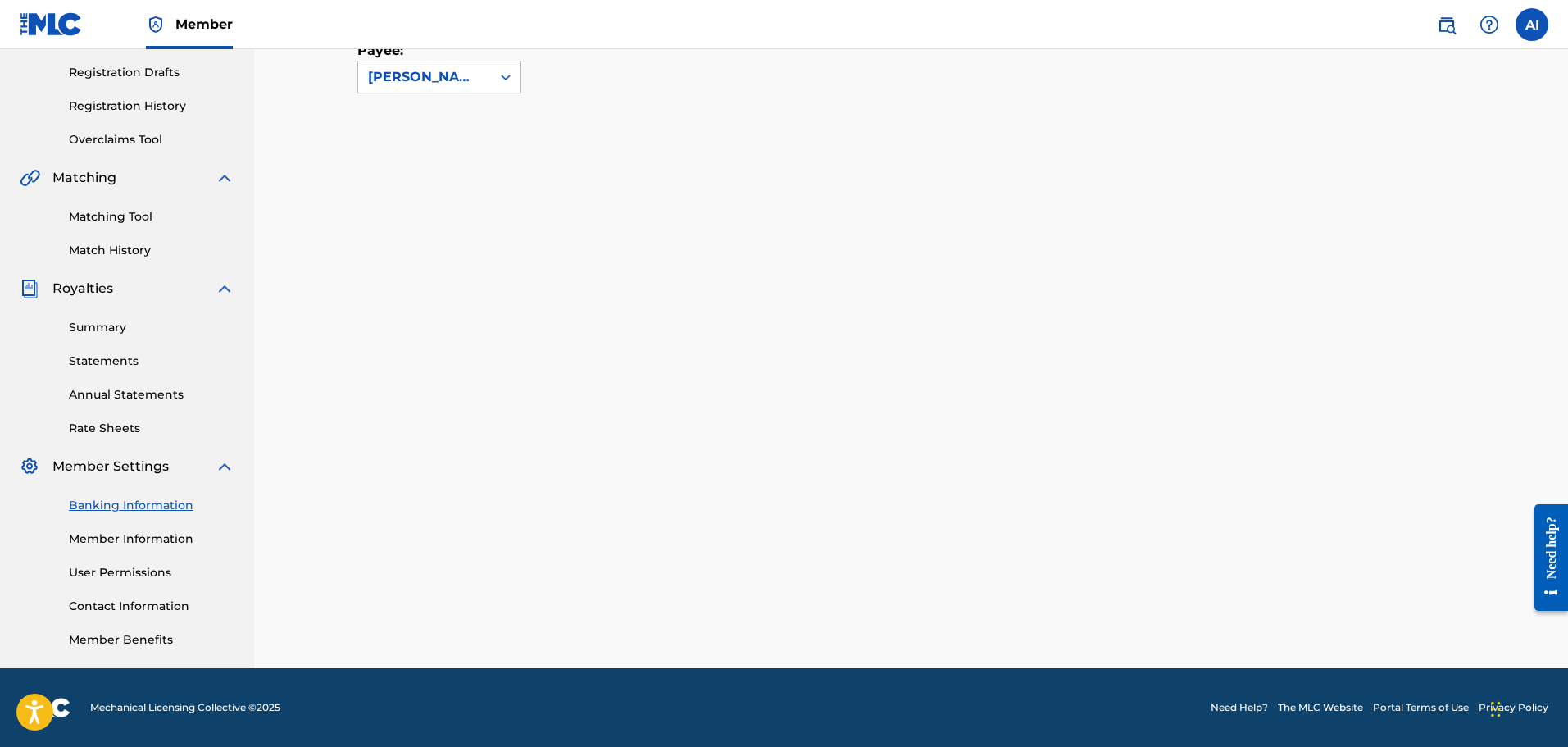
click at [142, 544] on link "Member Information" at bounding box center [151, 539] width 166 height 17
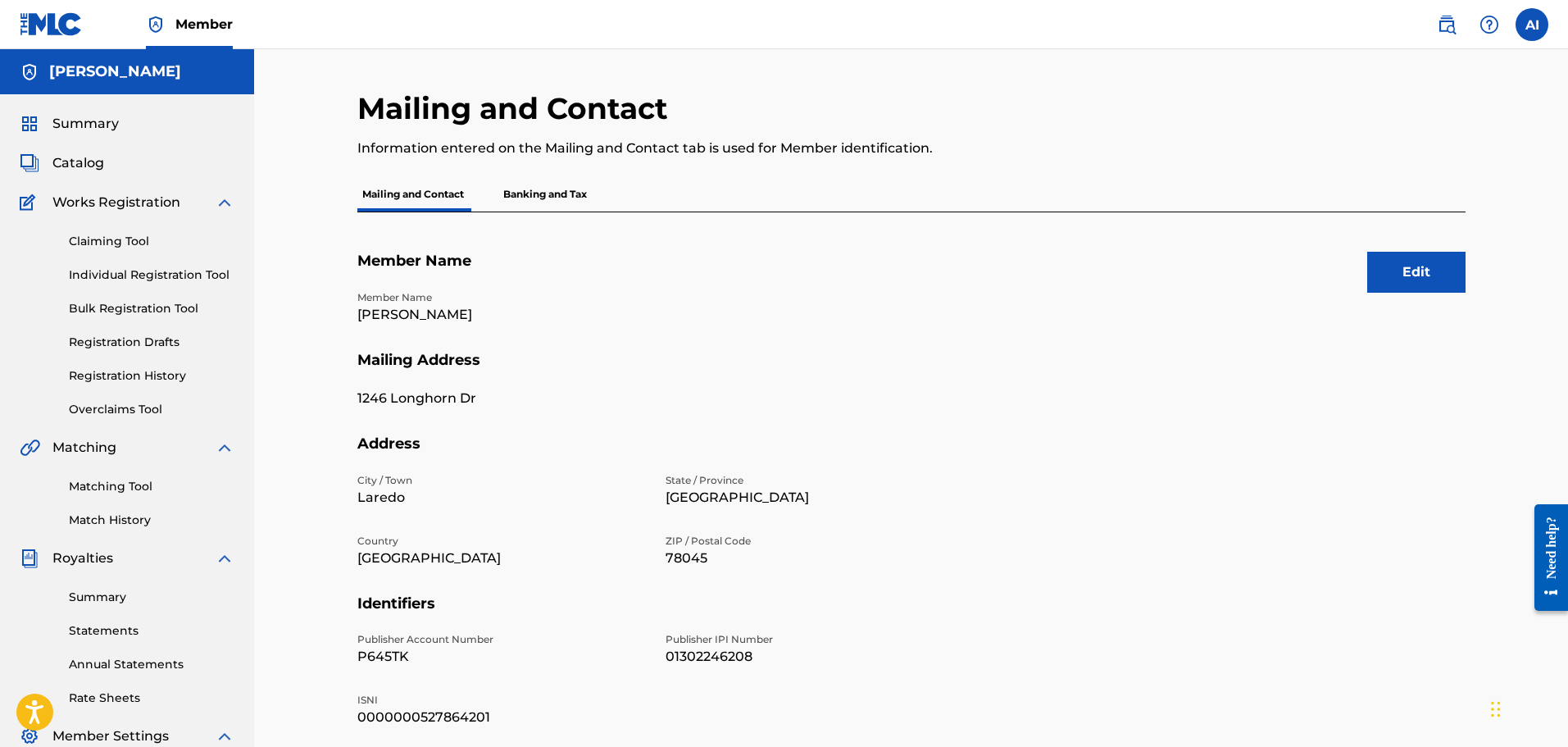
click at [134, 345] on link "Registration Drafts" at bounding box center [151, 342] width 166 height 17
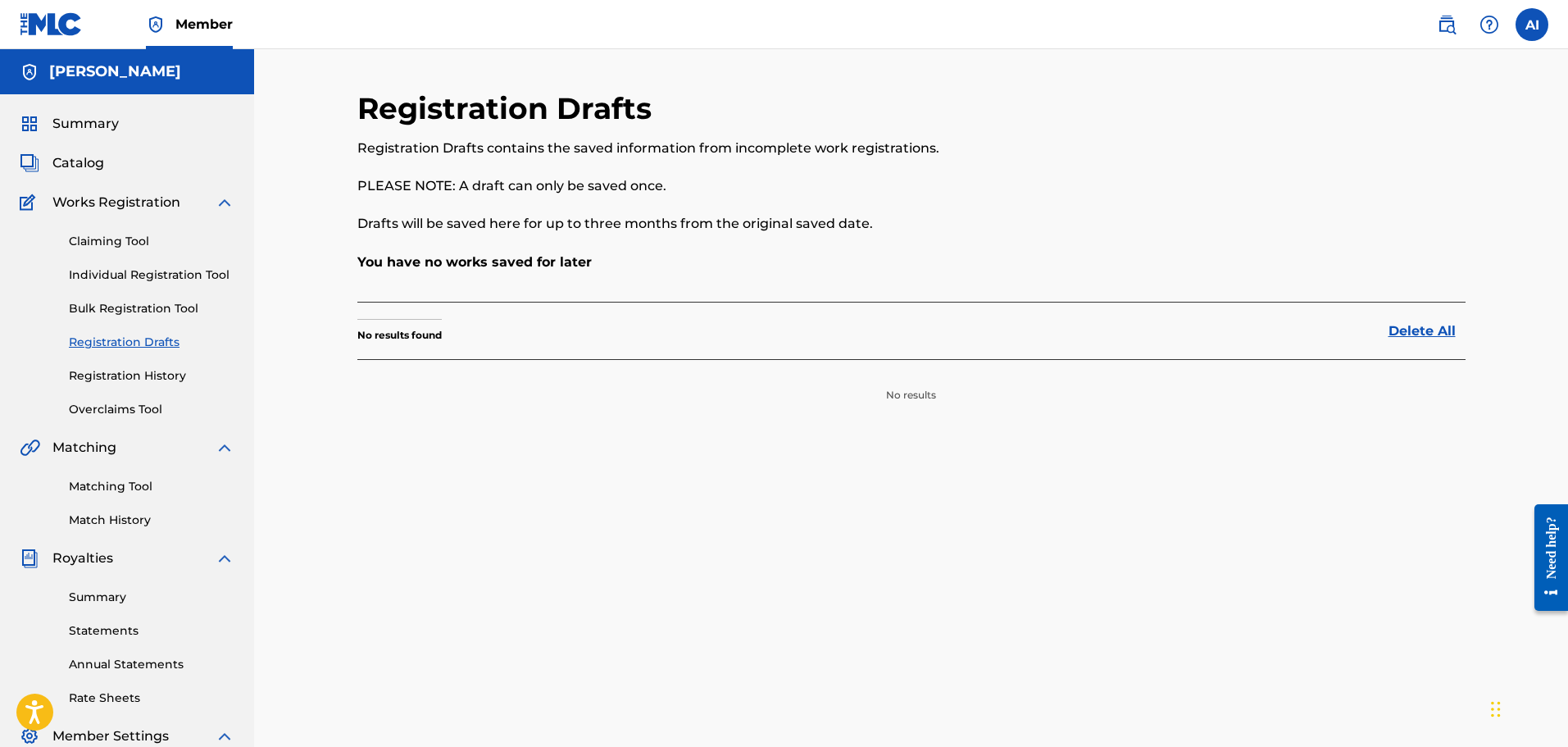
click at [137, 374] on link "Registration History" at bounding box center [151, 376] width 166 height 17
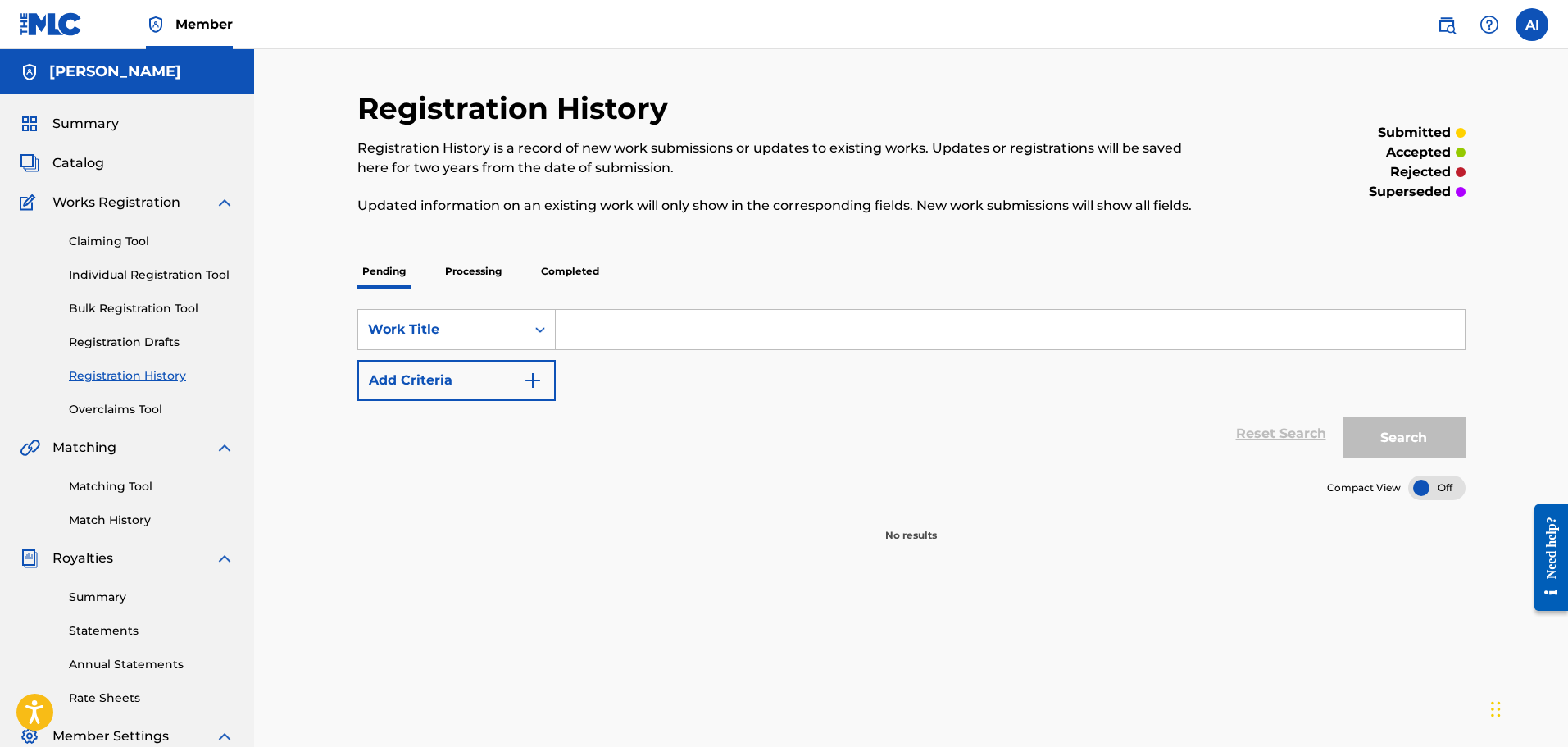
click at [93, 129] on span "Summary" at bounding box center [86, 123] width 66 height 20
